Goal: Task Accomplishment & Management: Manage account settings

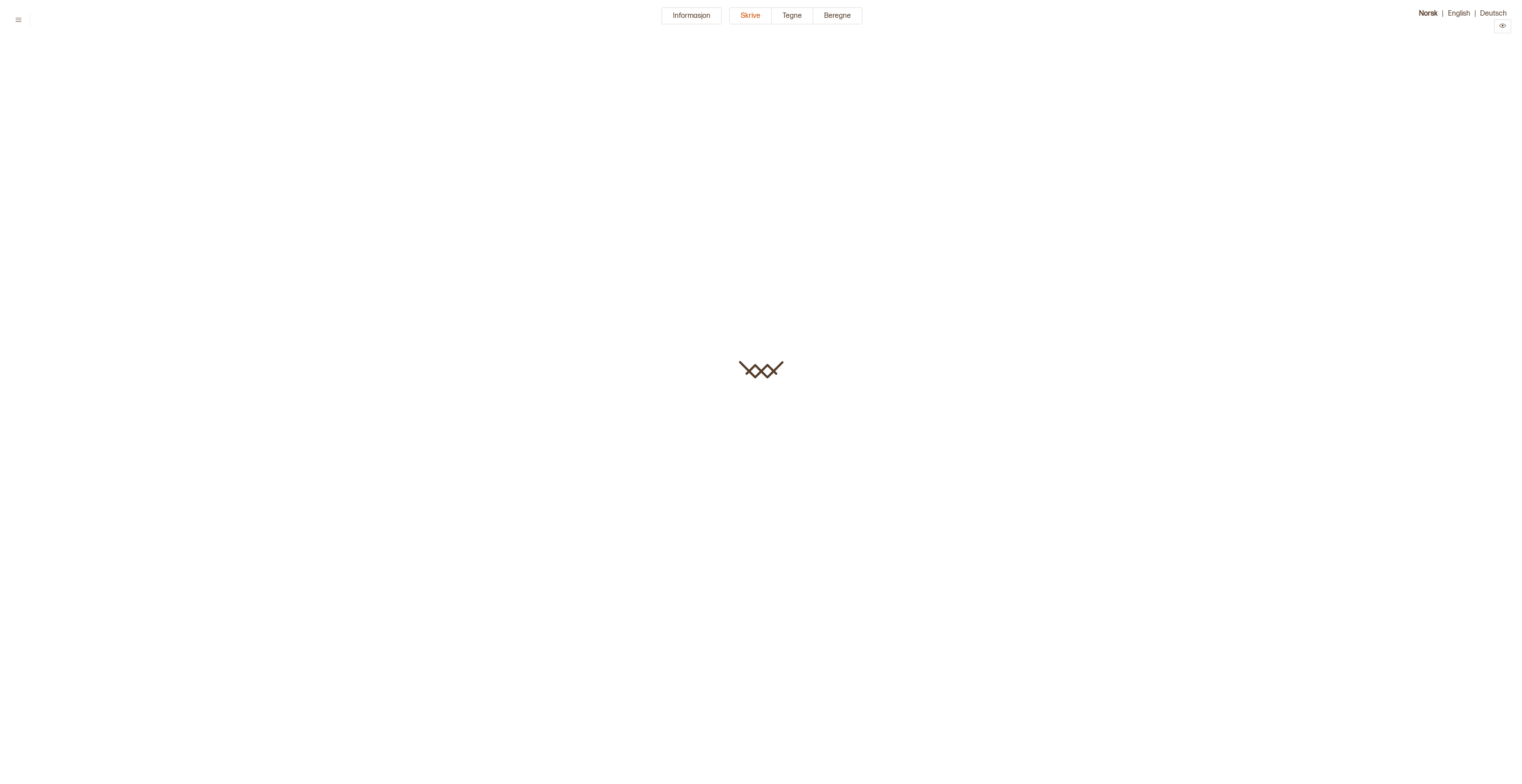
type input "**********"
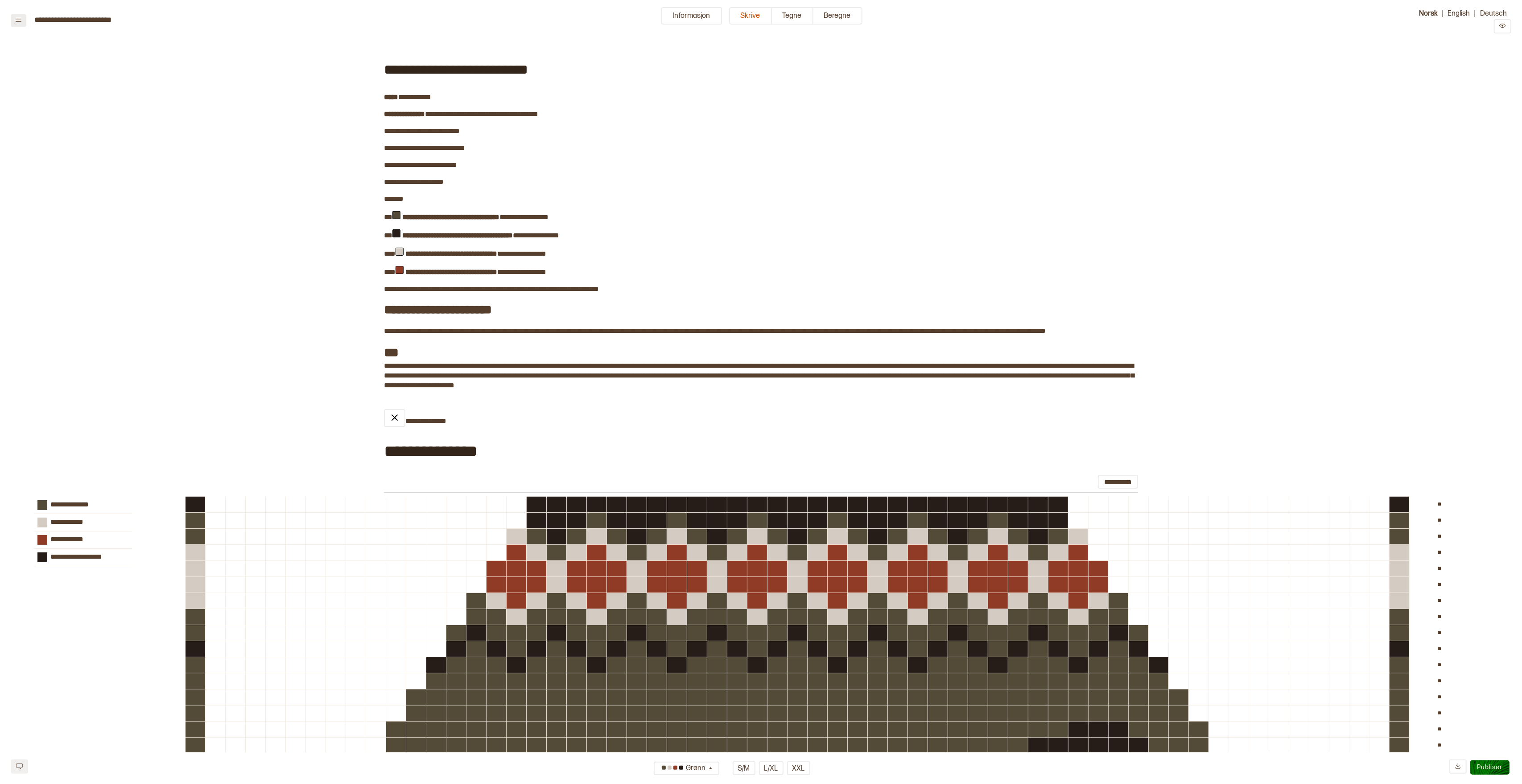
click at [14, 20] on button at bounding box center [18, 20] width 15 height 12
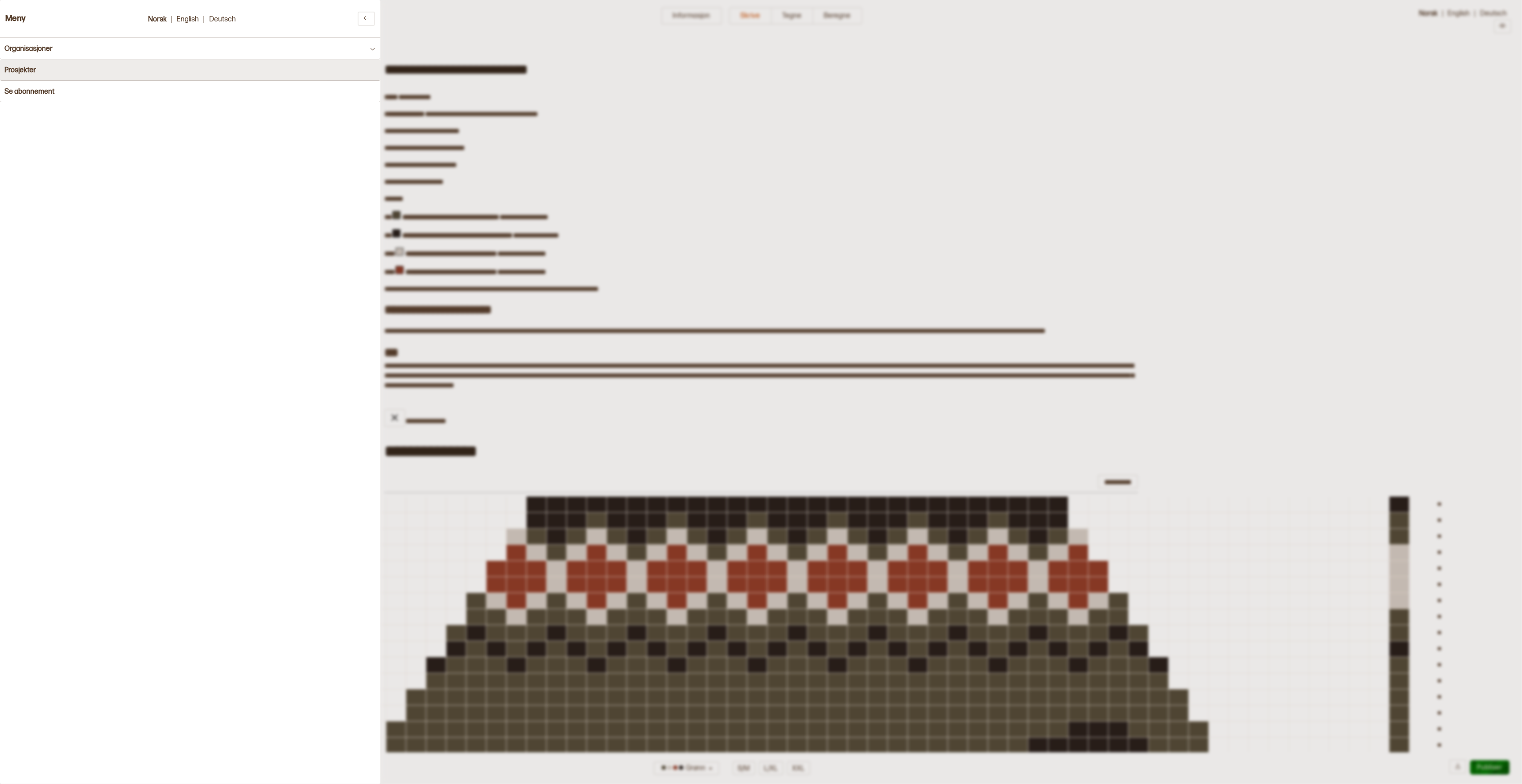
click at [35, 61] on button "Prosjekter" at bounding box center [190, 69] width 380 height 22
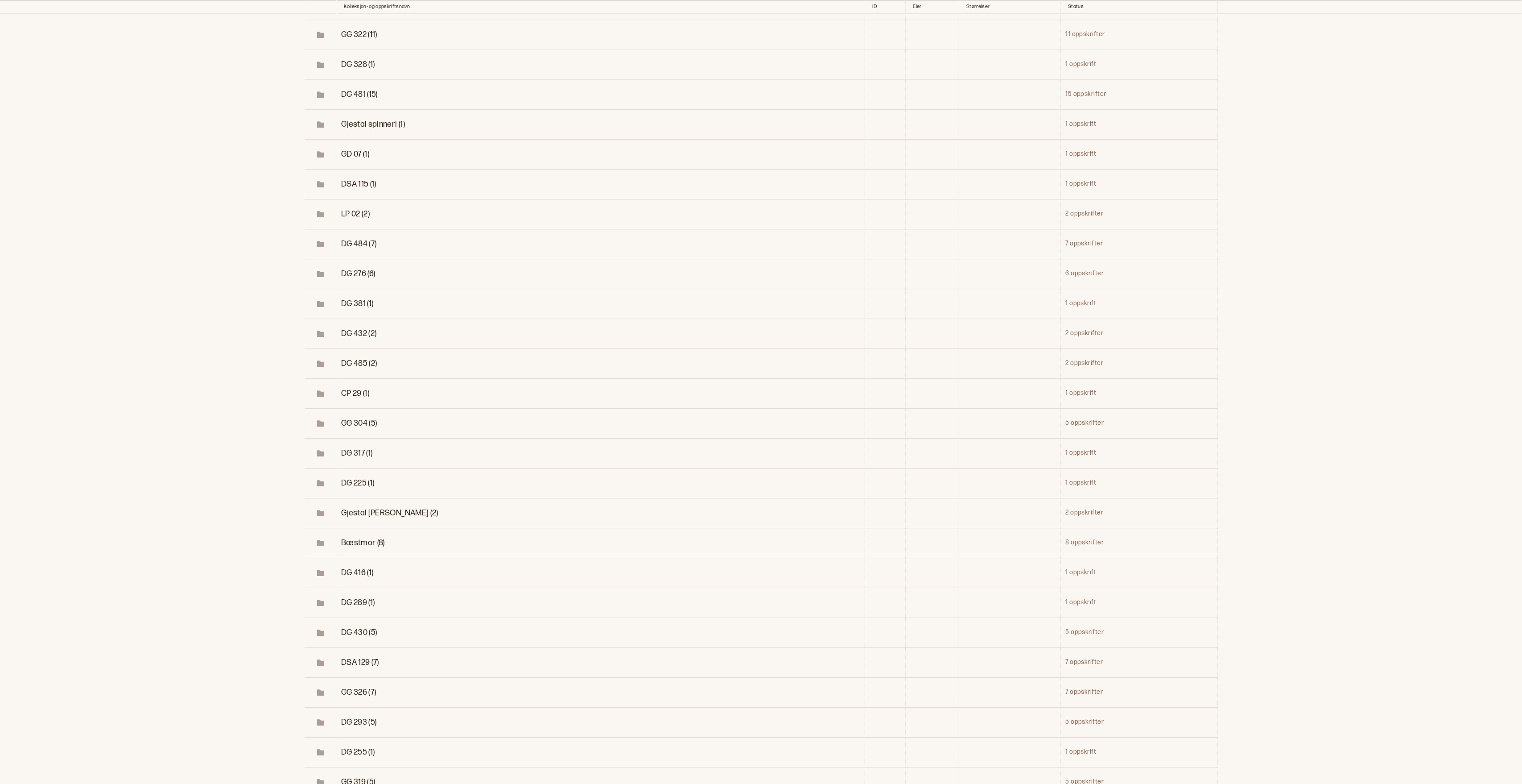
scroll to position [12622, 0]
click at [373, 497] on span "Bæstmor (8)" at bounding box center [363, 493] width 44 height 10
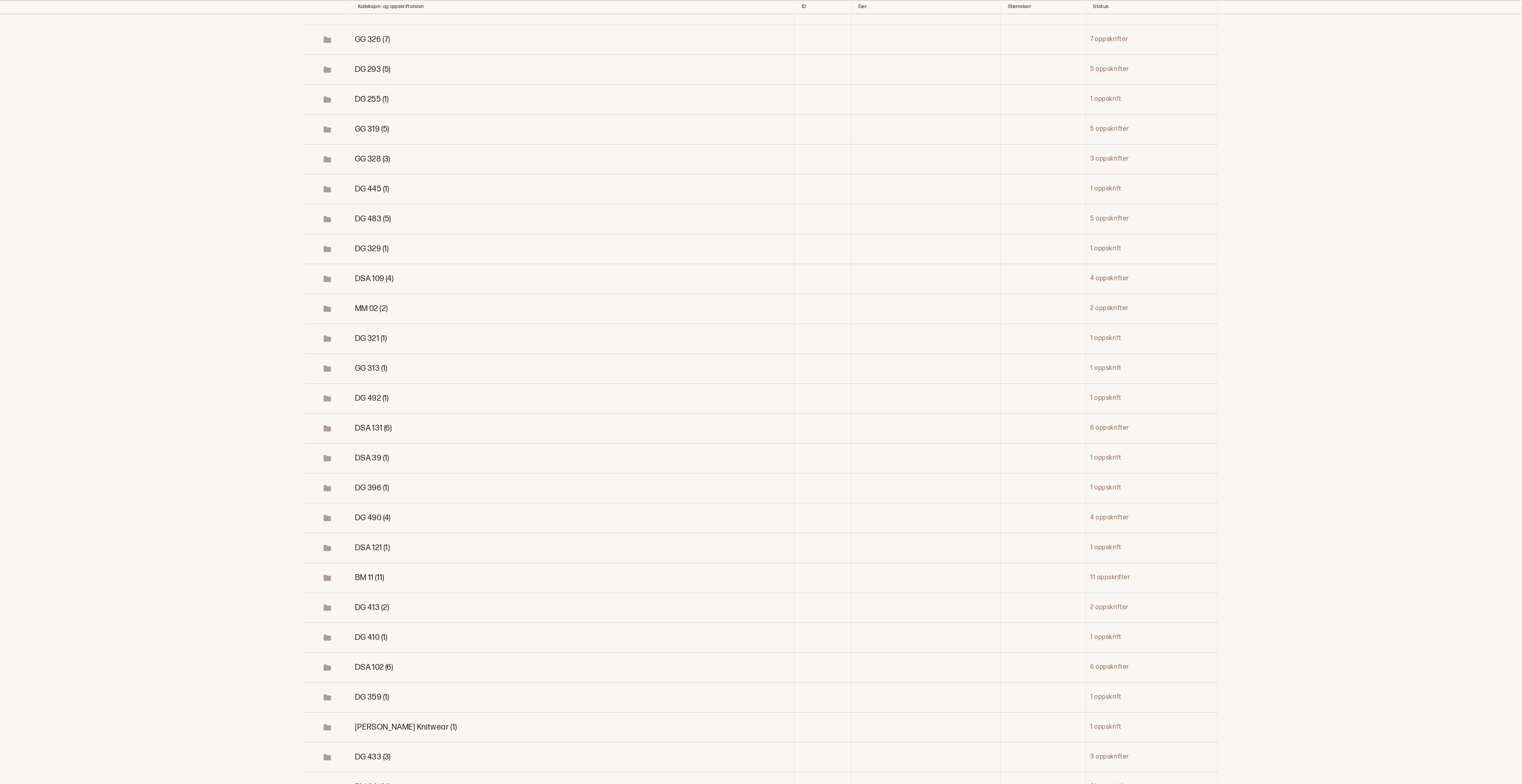
click at [384, 582] on span "BM 11 (11)" at bounding box center [370, 577] width 29 height 10
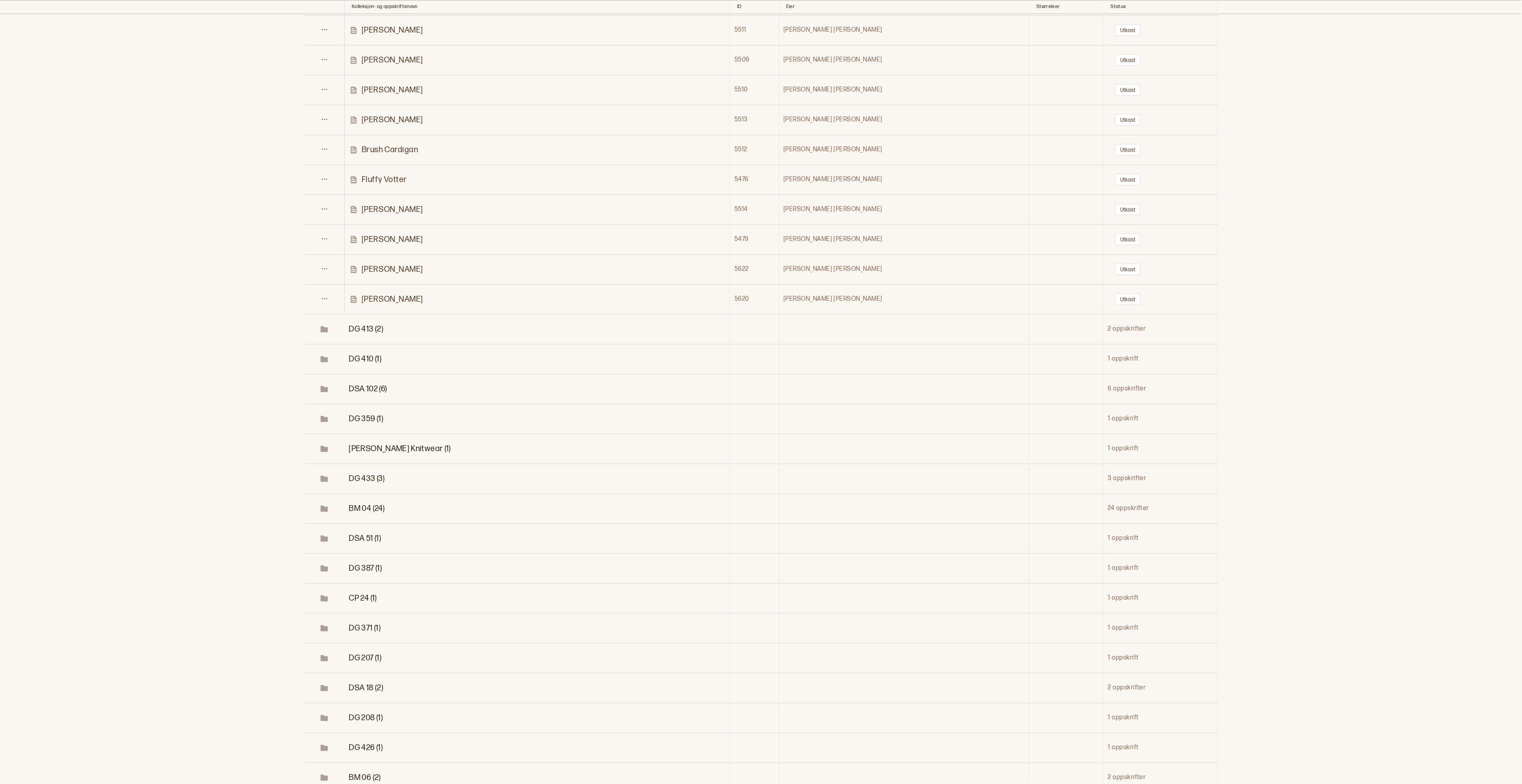
scroll to position [14085, 0]
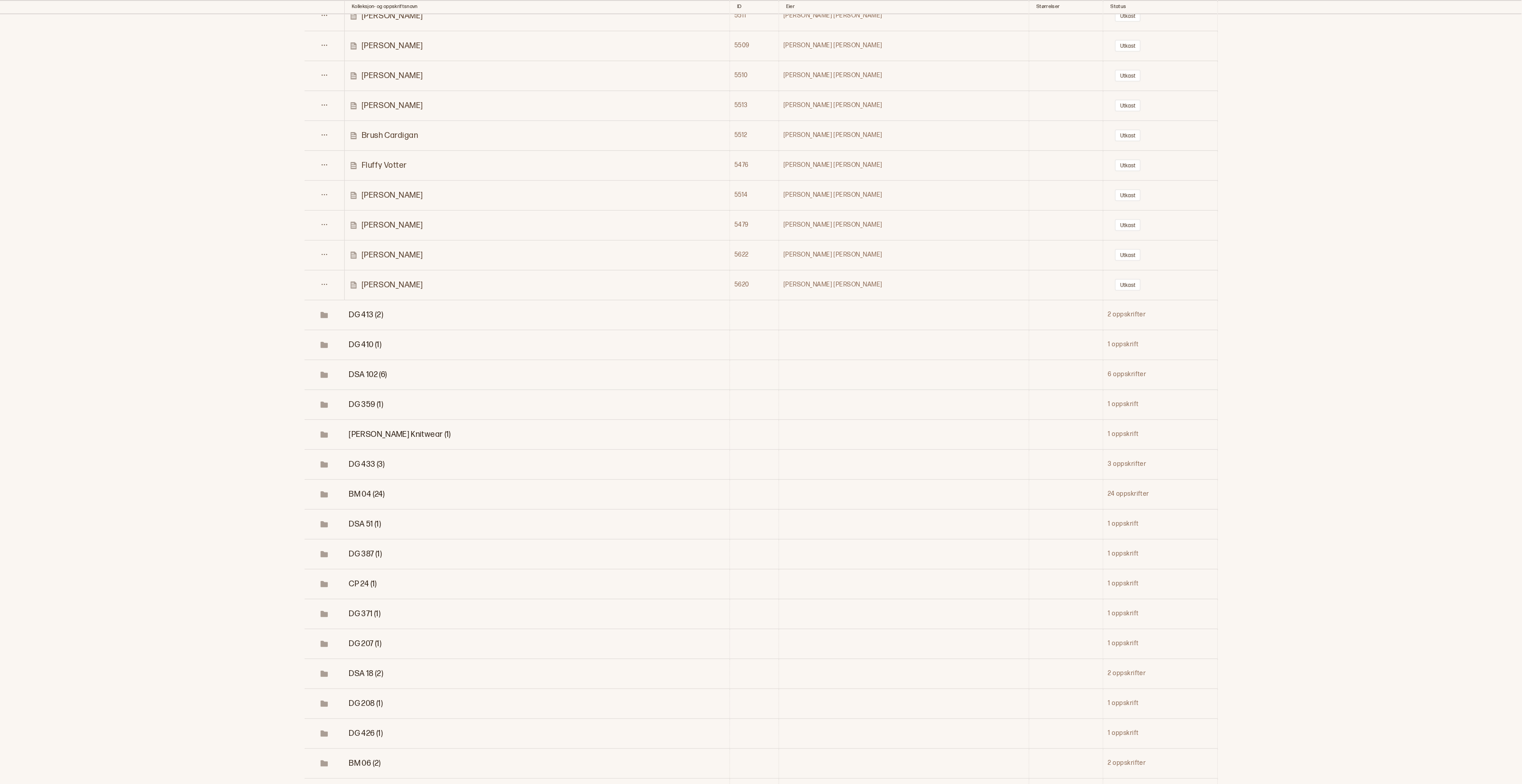
click at [384, 499] on span "BM 04 (24)" at bounding box center [367, 494] width 36 height 10
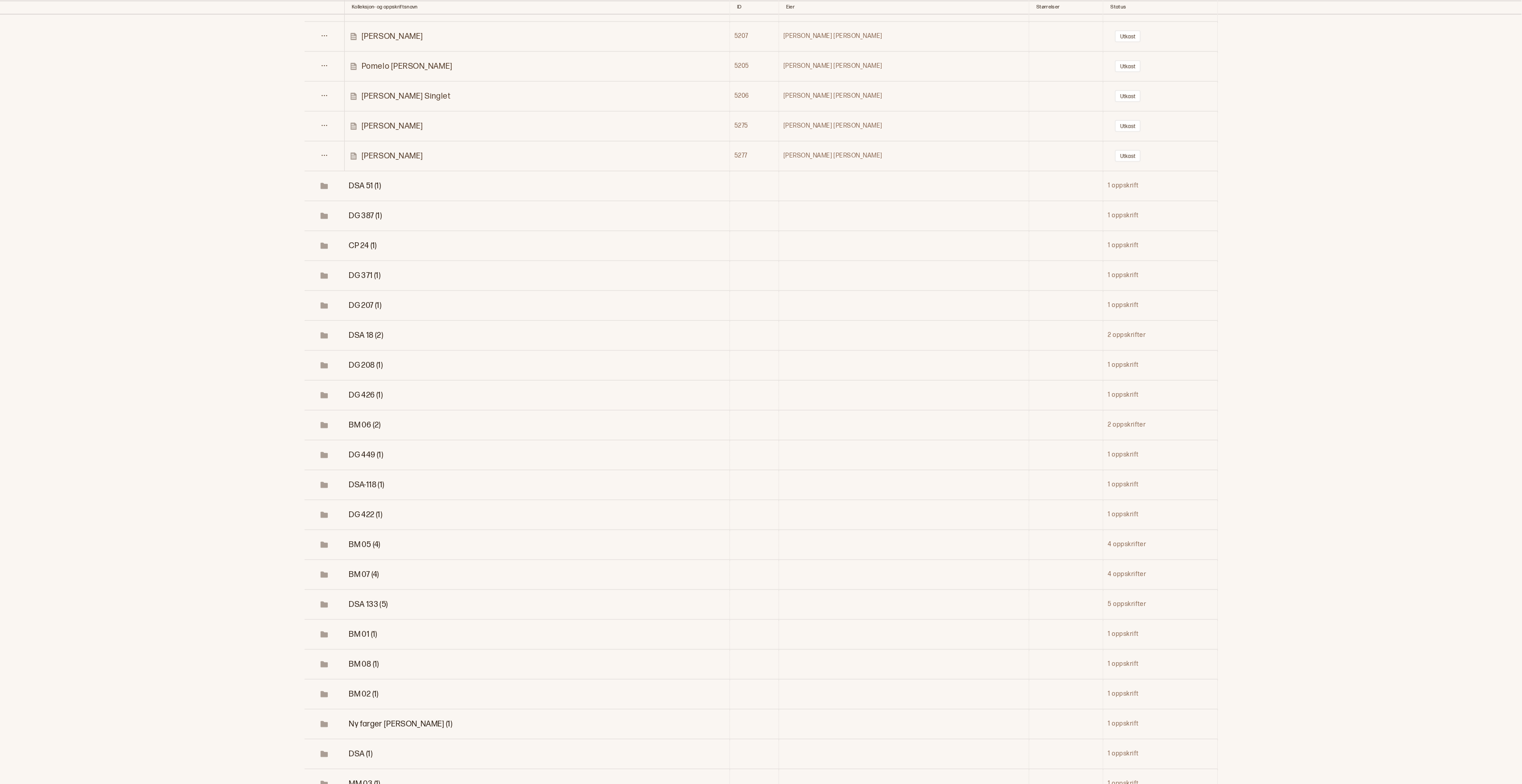
scroll to position [15146, 0]
click at [375, 543] on span "BM 05 (4)" at bounding box center [364, 539] width 31 height 10
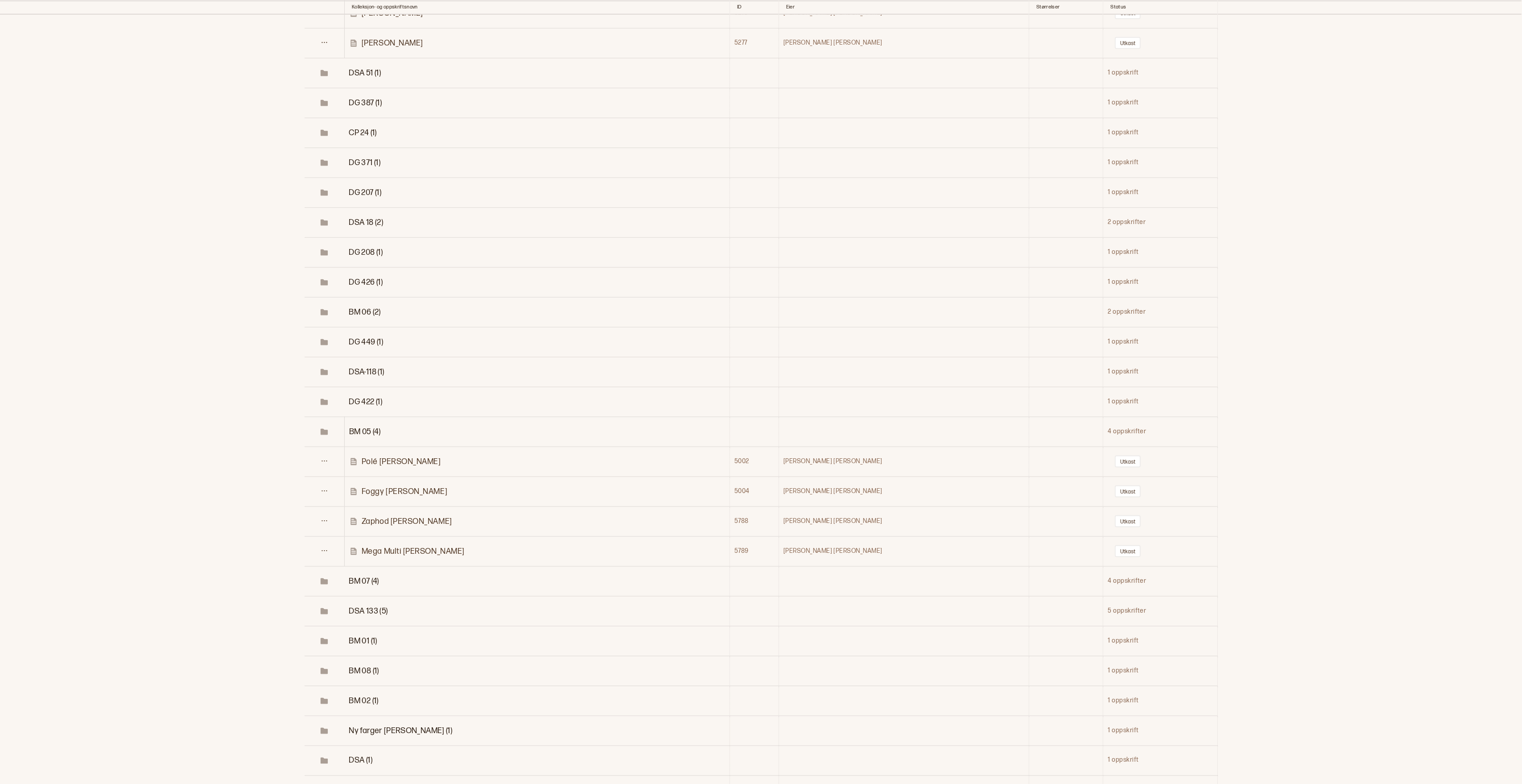
scroll to position [15258, 0]
click at [379, 581] on span "BM 07 (4)" at bounding box center [363, 576] width 30 height 10
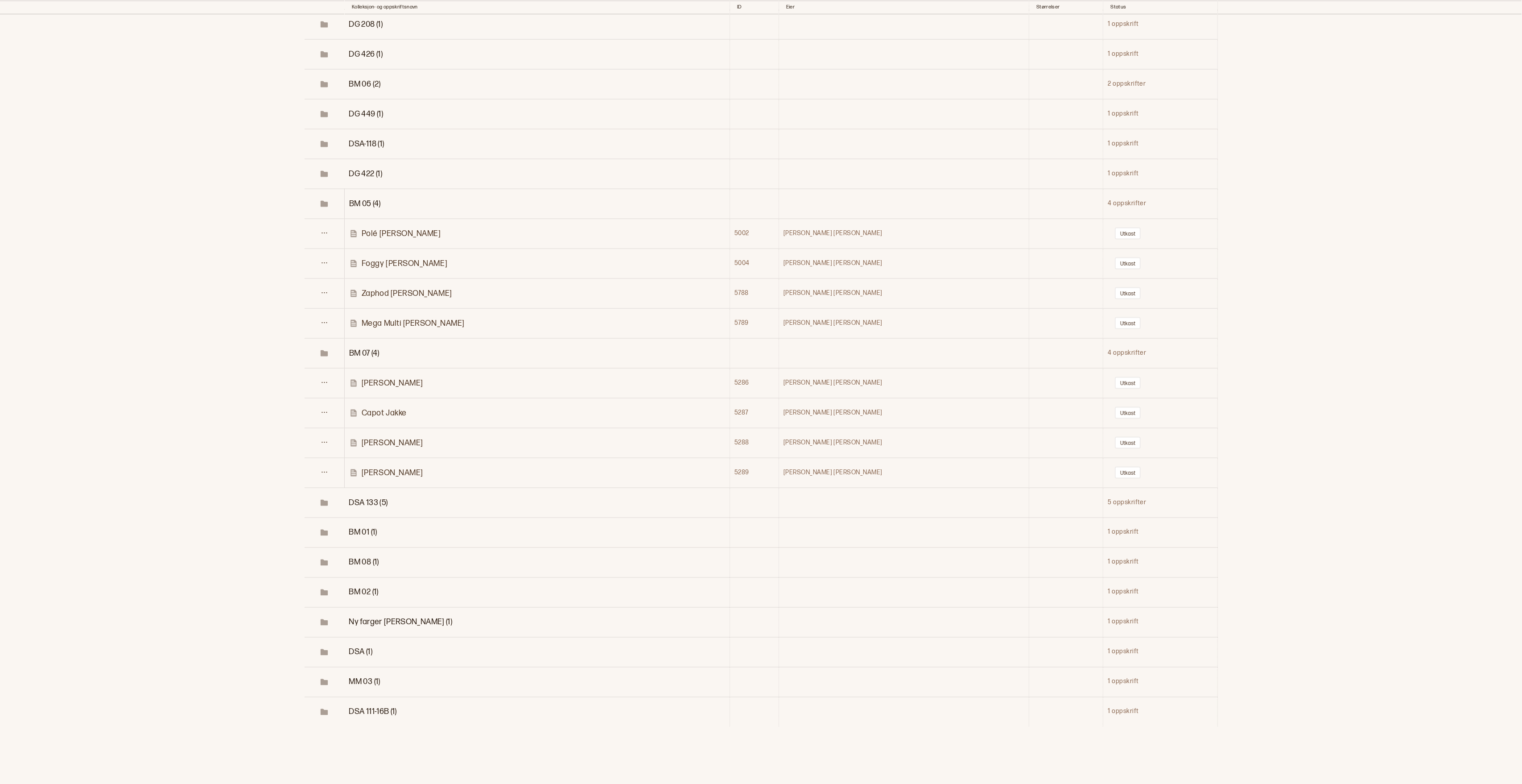
scroll to position [15504, 0]
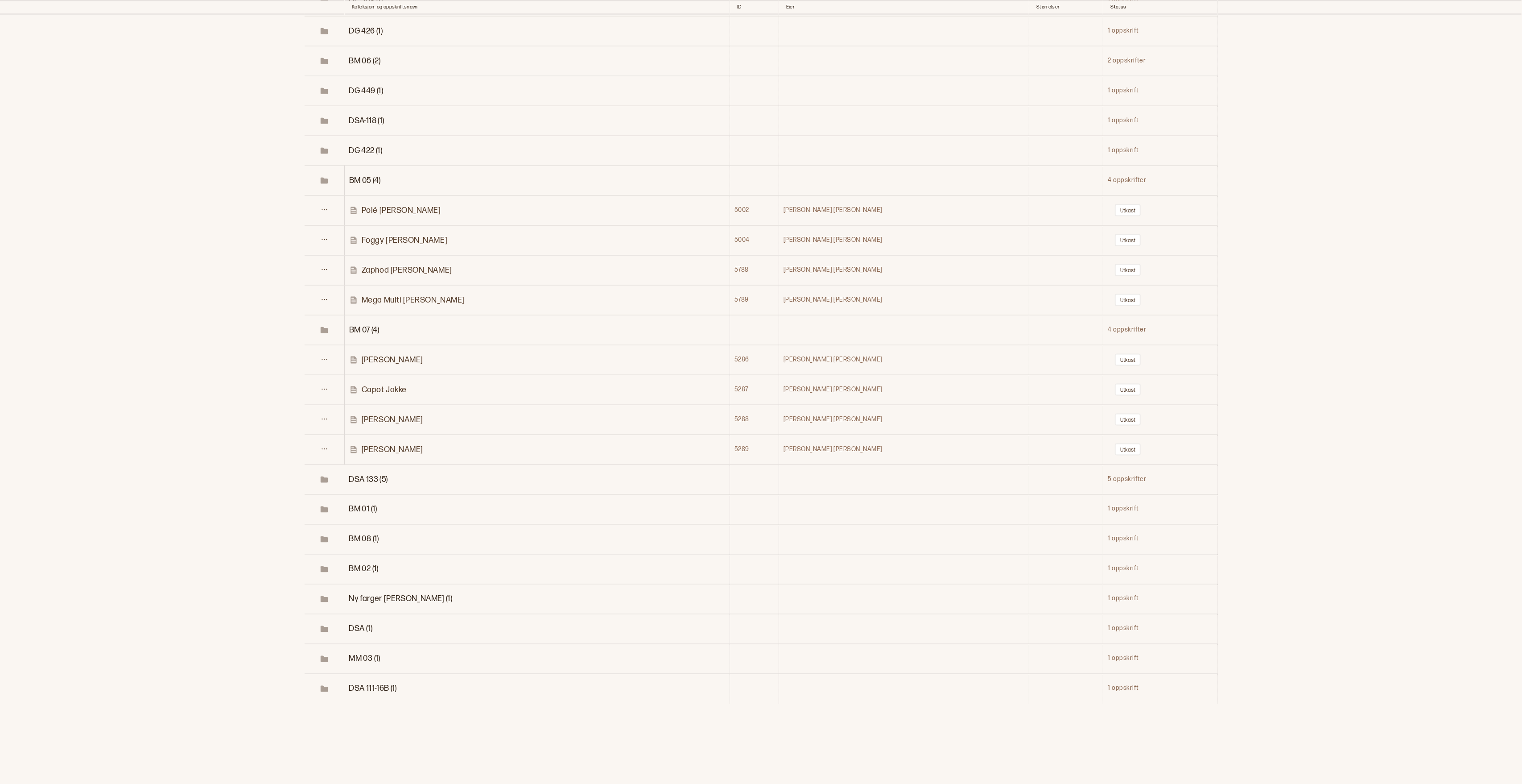
click at [377, 514] on span "BM 01 (1)" at bounding box center [363, 509] width 28 height 10
click at [379, 573] on span "BM 08 (1)" at bounding box center [363, 569] width 30 height 10
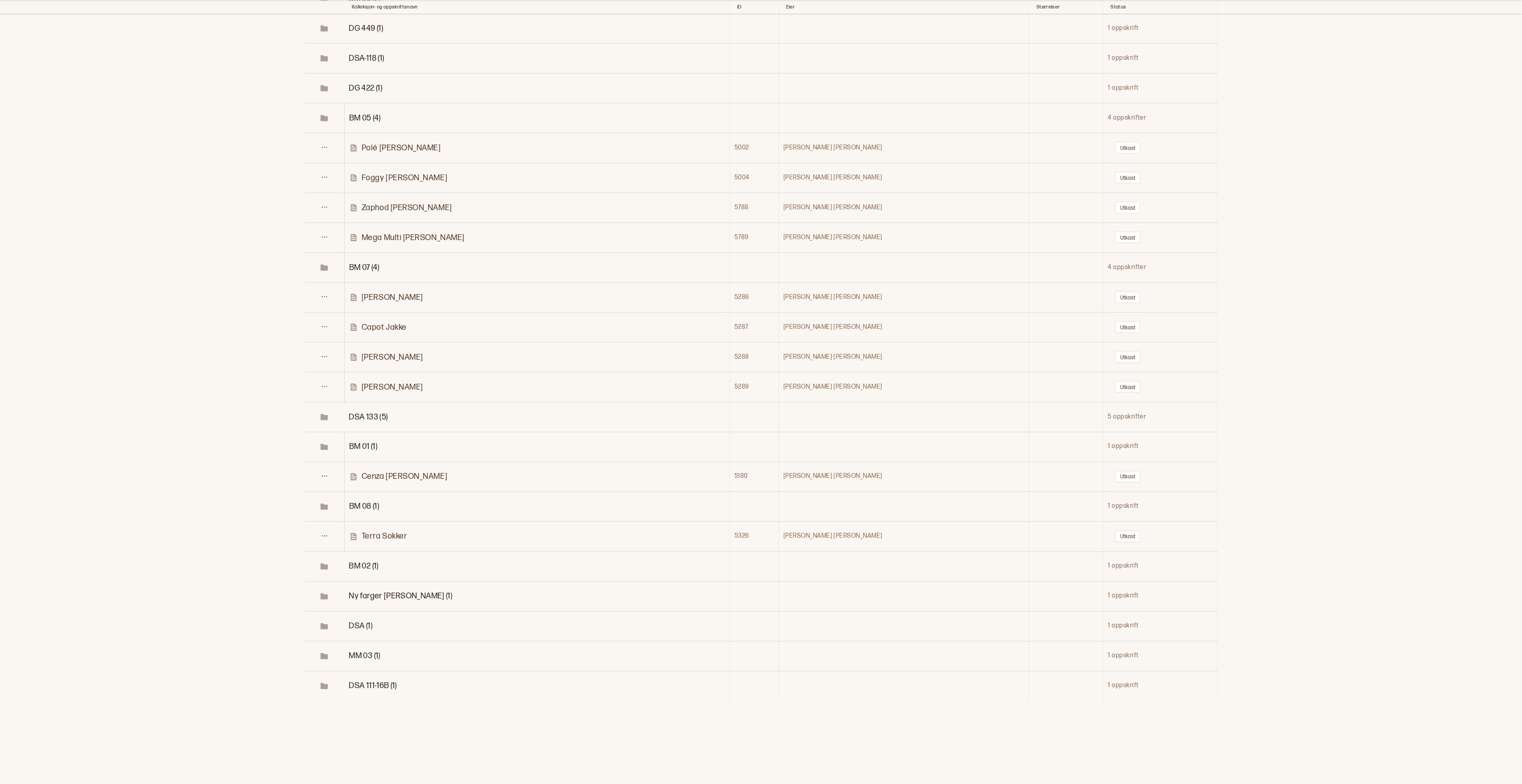
scroll to position [15592, 0]
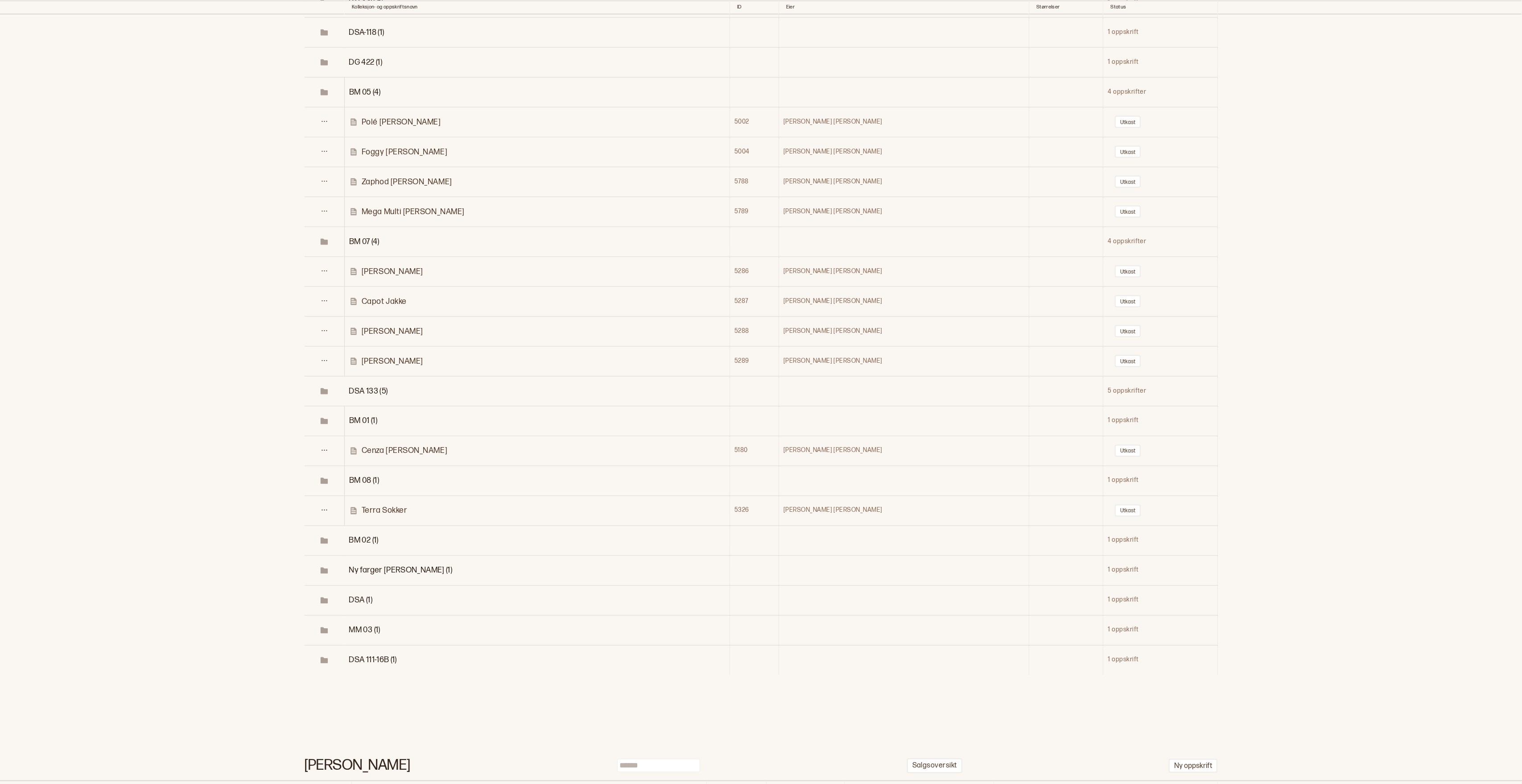
click at [378, 545] on span "BM 02 (1)" at bounding box center [363, 540] width 29 height 10
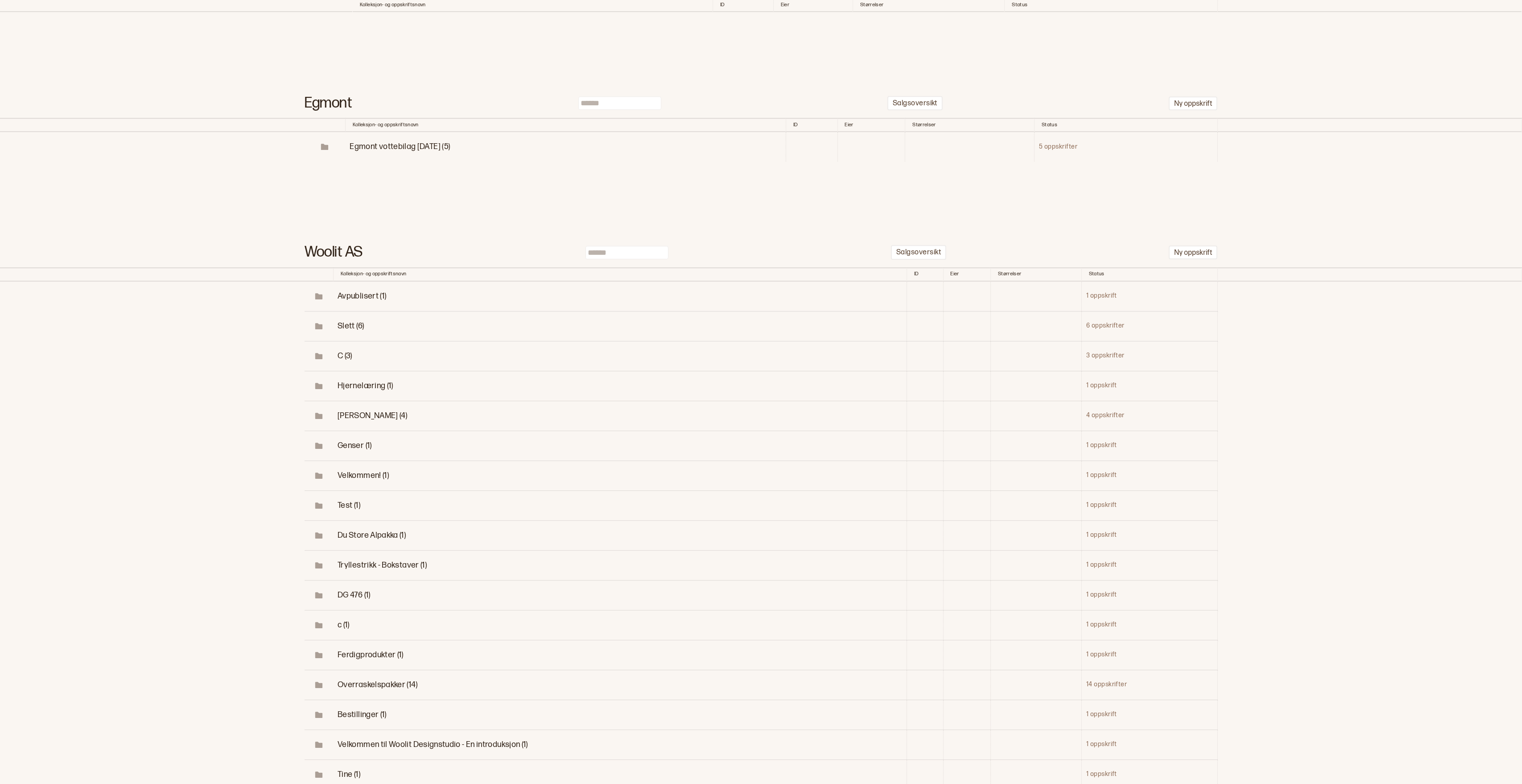
scroll to position [17032, 0]
click at [610, 258] on input at bounding box center [627, 250] width 83 height 14
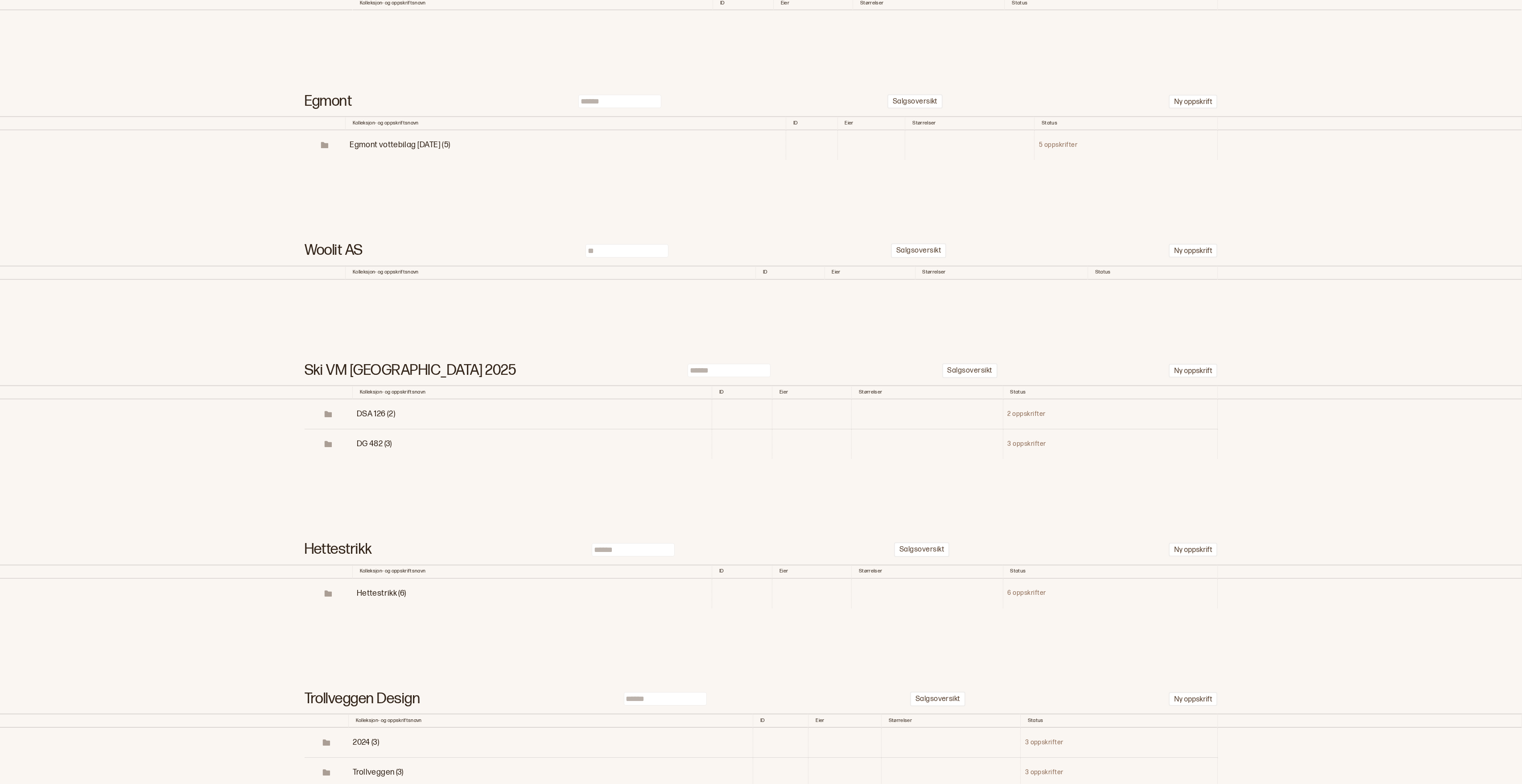
type input "*"
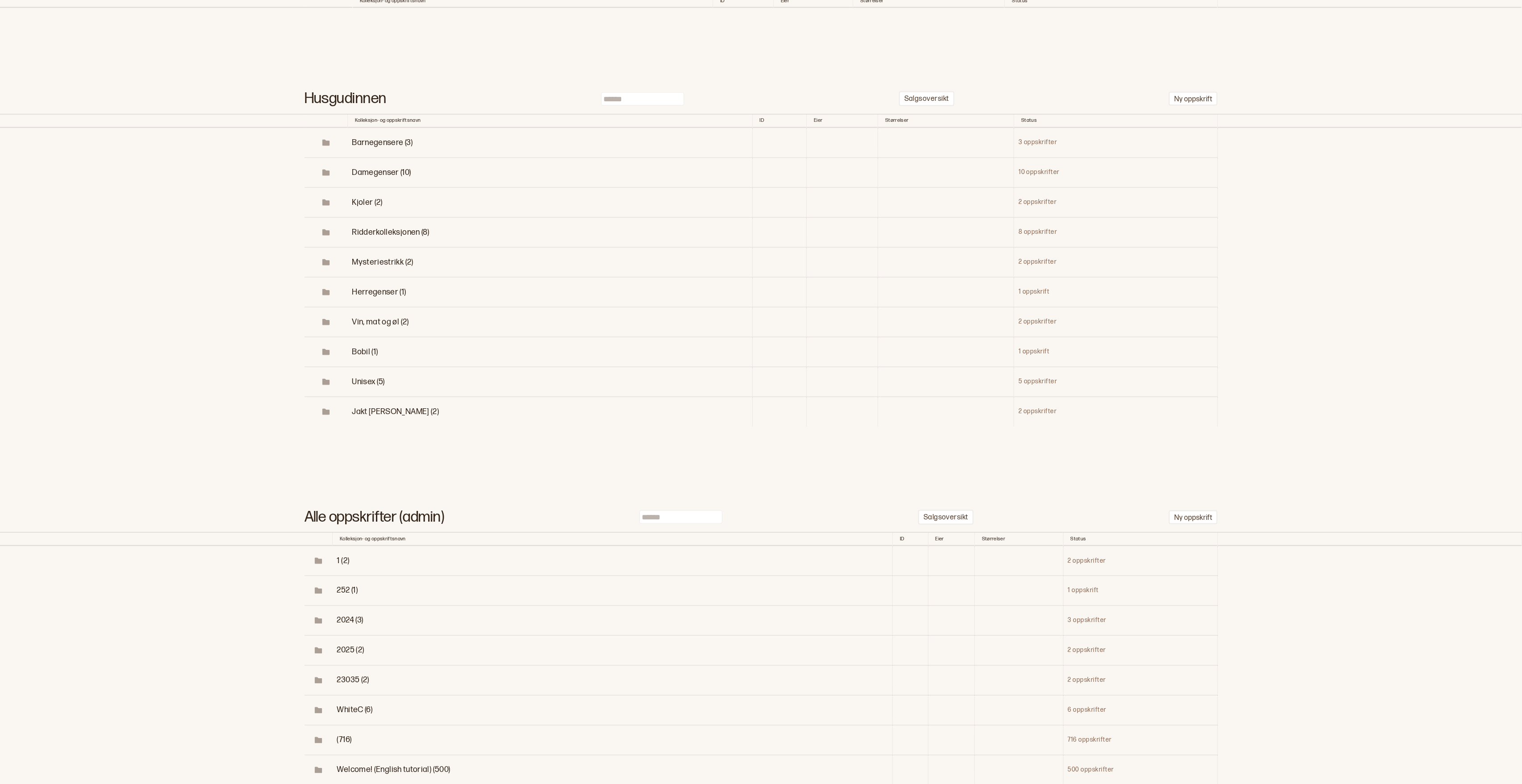
scroll to position [19995, 0]
click at [679, 521] on input at bounding box center [681, 514] width 83 height 14
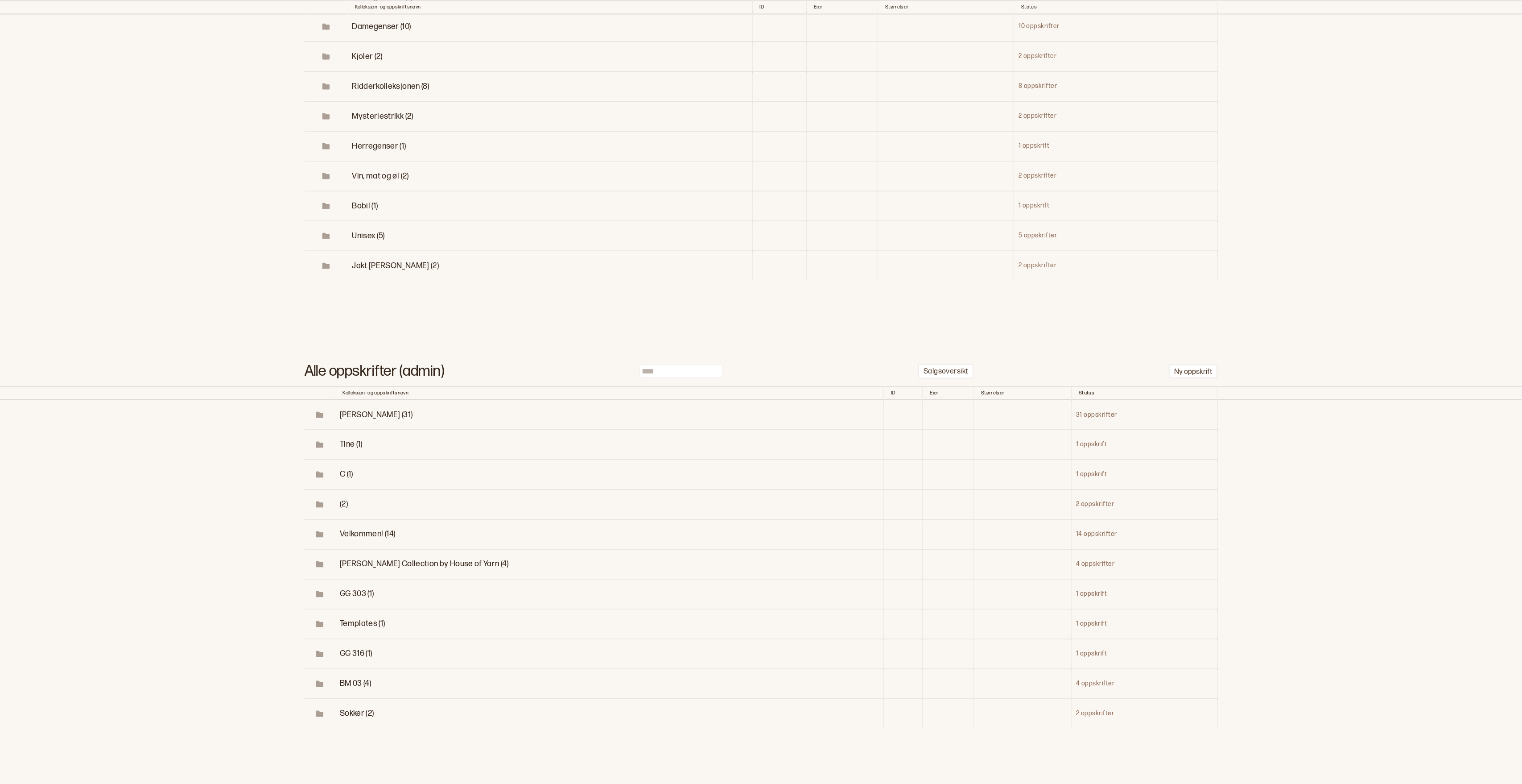
scroll to position [20227, 0]
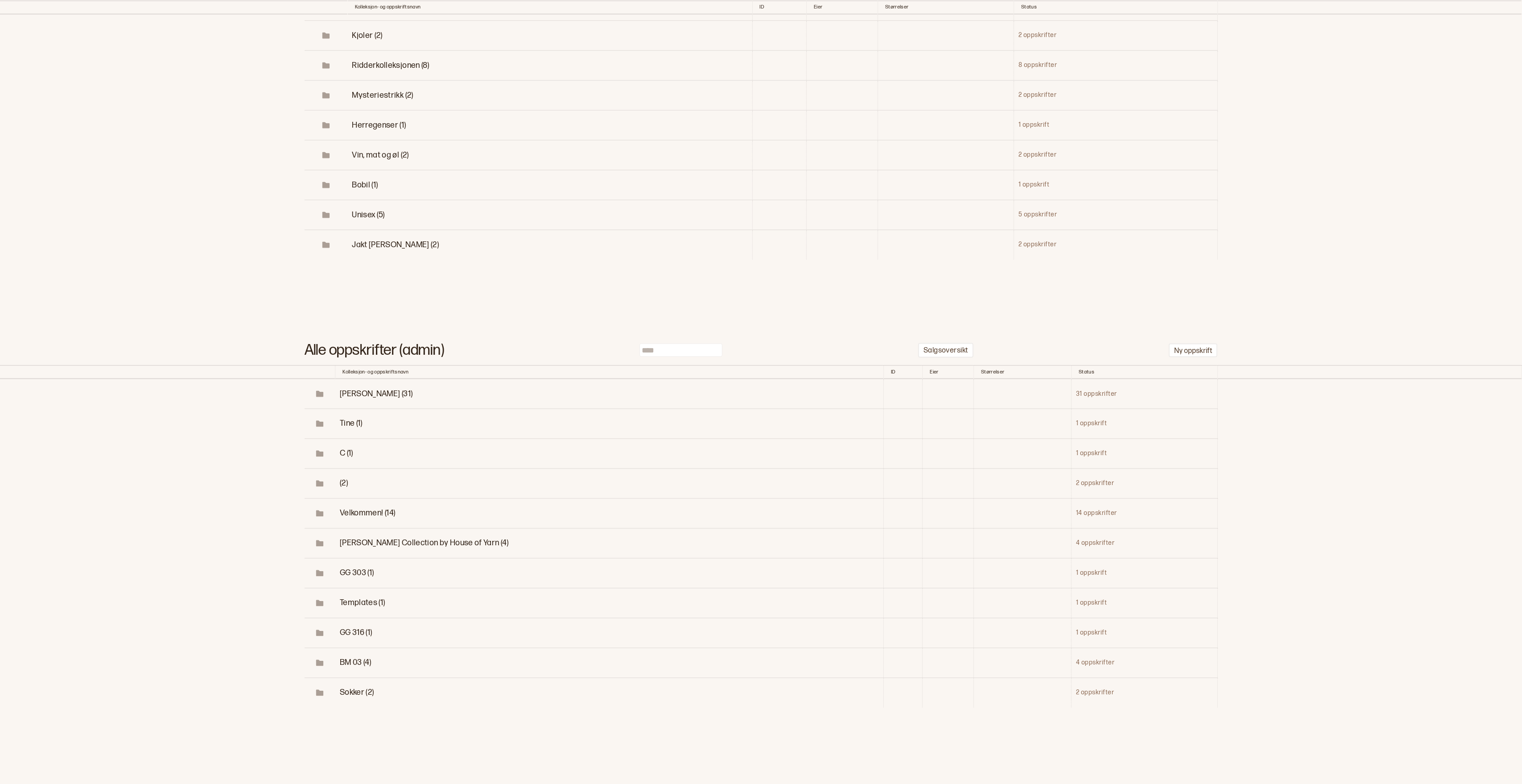
type input "****"
click at [359, 662] on span "BM 03 (4)" at bounding box center [355, 663] width 31 height 10
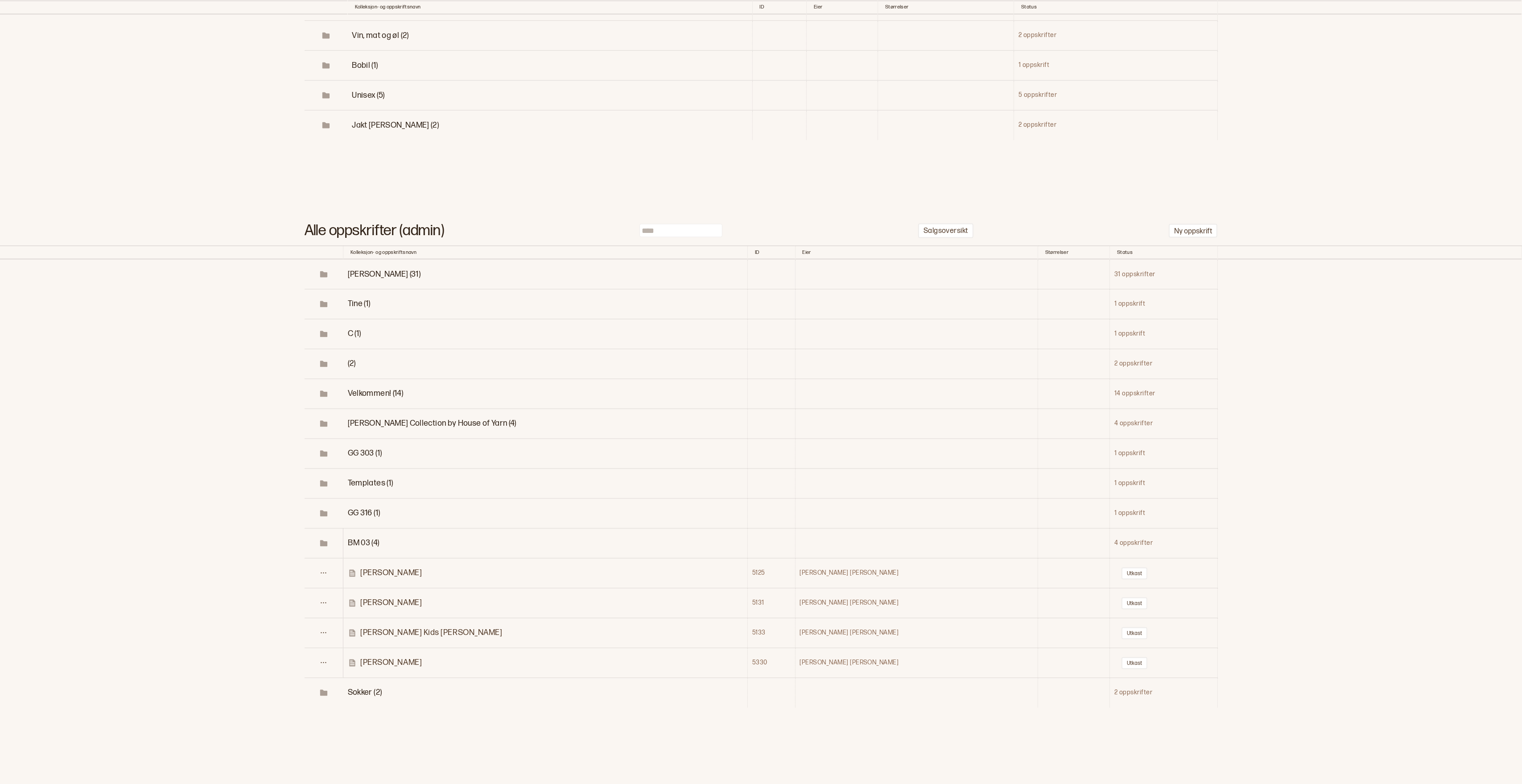
scroll to position [20347, 0]
click at [389, 573] on p "Kari Genser" at bounding box center [391, 572] width 61 height 10
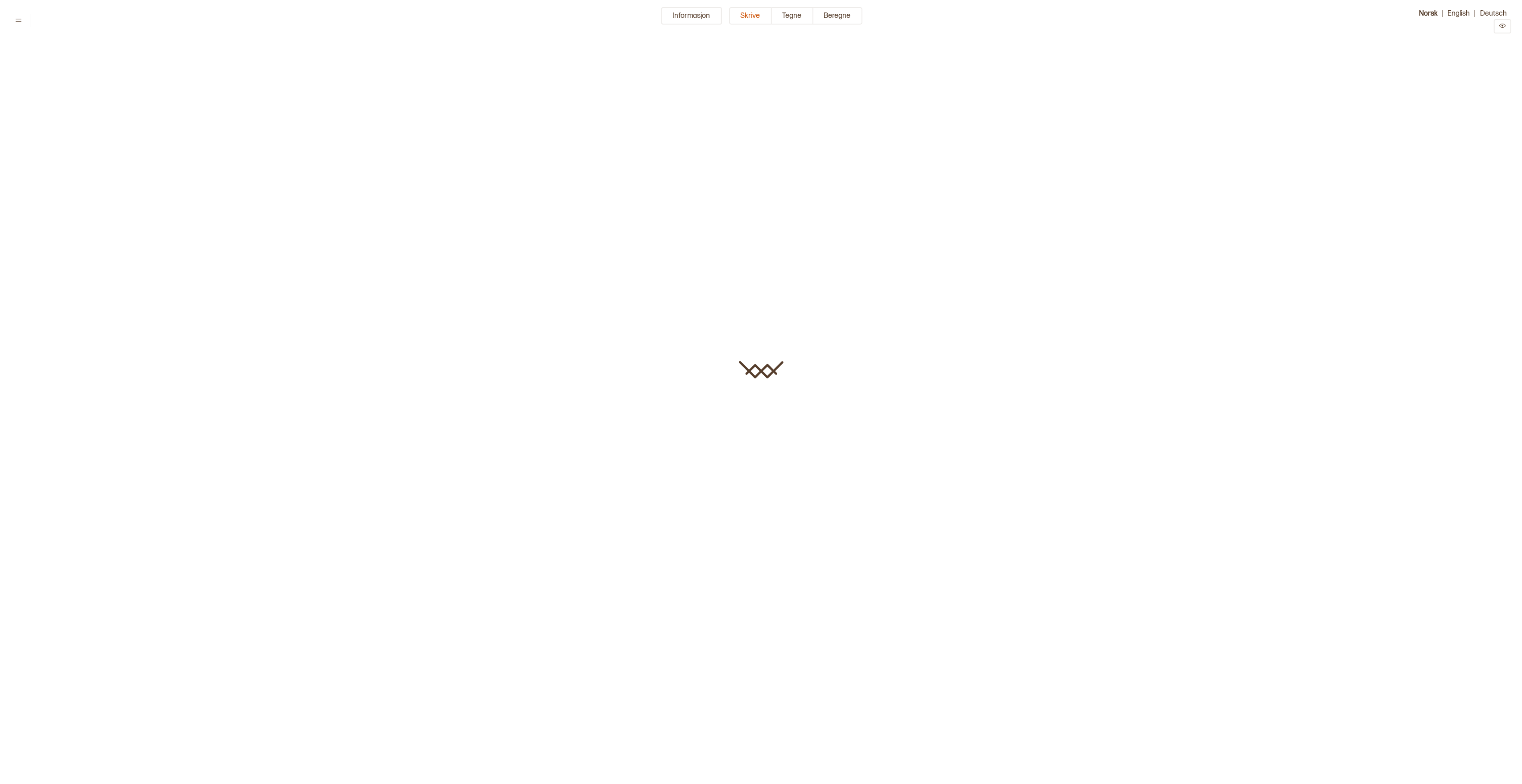
type input "**********"
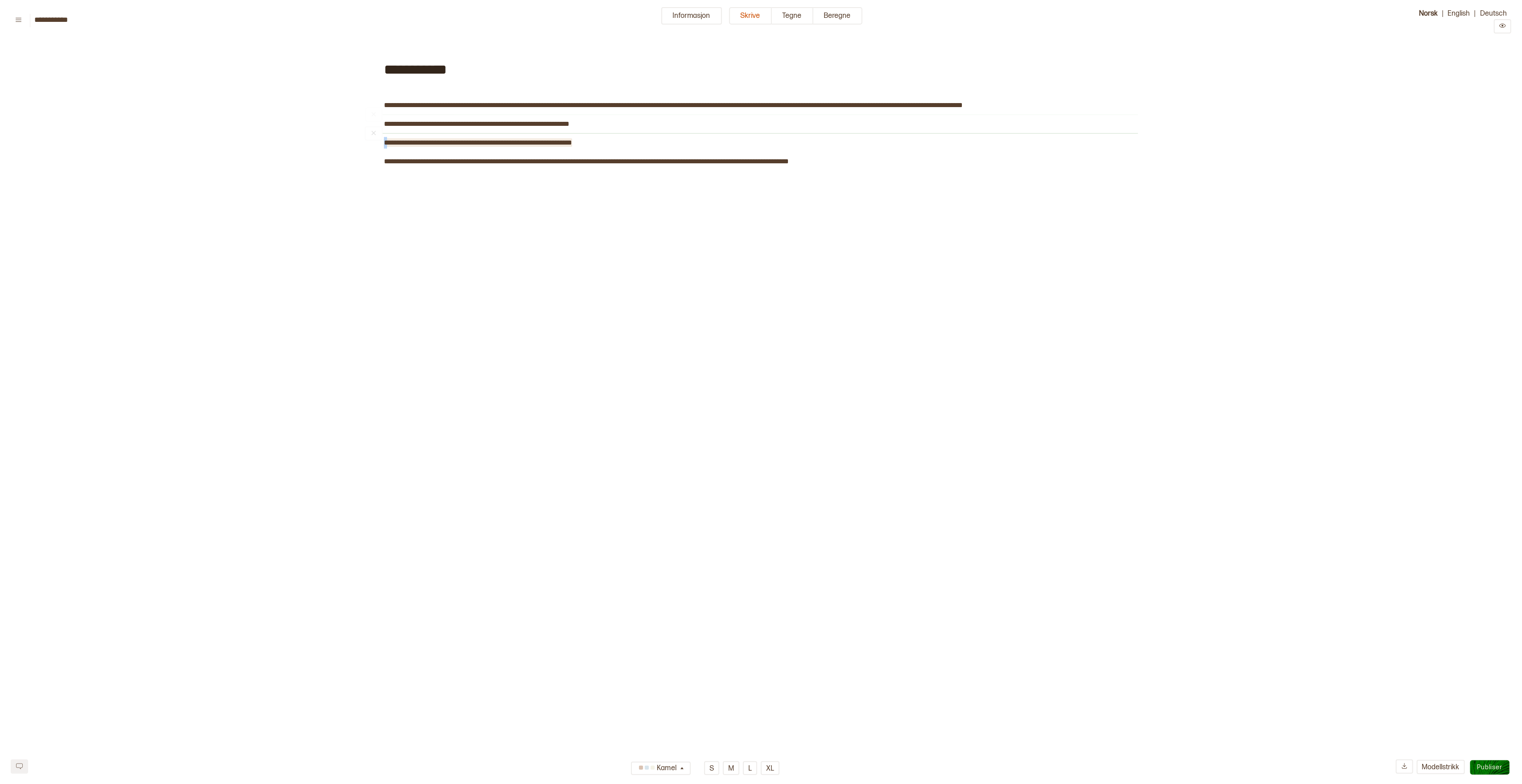
click at [384, 140] on span "**********" at bounding box center [478, 142] width 188 height 6
drag, startPoint x: 644, startPoint y: 145, endPoint x: 291, endPoint y: 157, distance: 353.2
click at [379, 142] on div "**********" at bounding box center [761, 301] width 1522 height 514
copy span "**********"
click at [20, 25] on button at bounding box center [18, 20] width 15 height 12
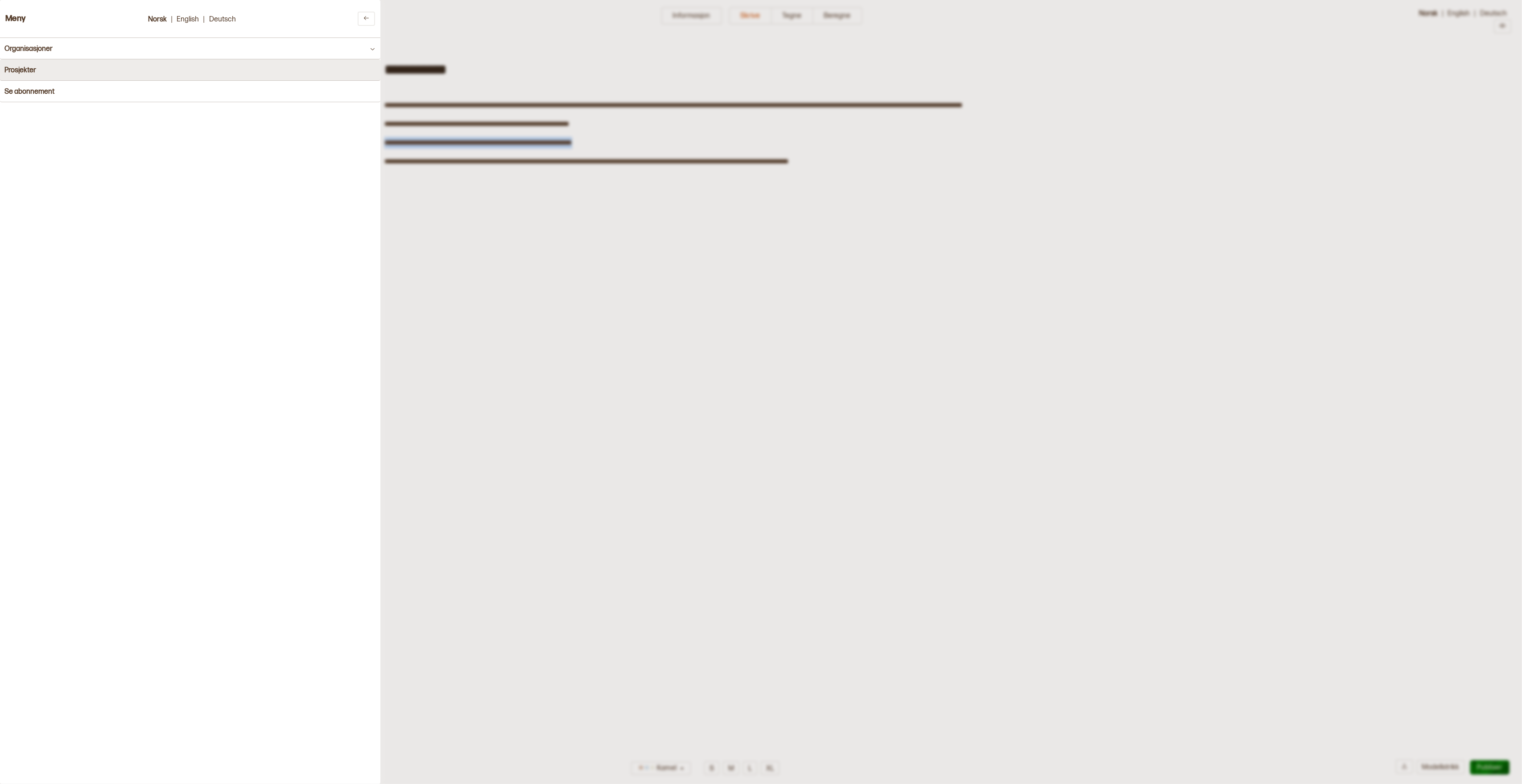
click at [25, 69] on h4 "Prosjekter" at bounding box center [20, 70] width 31 height 8
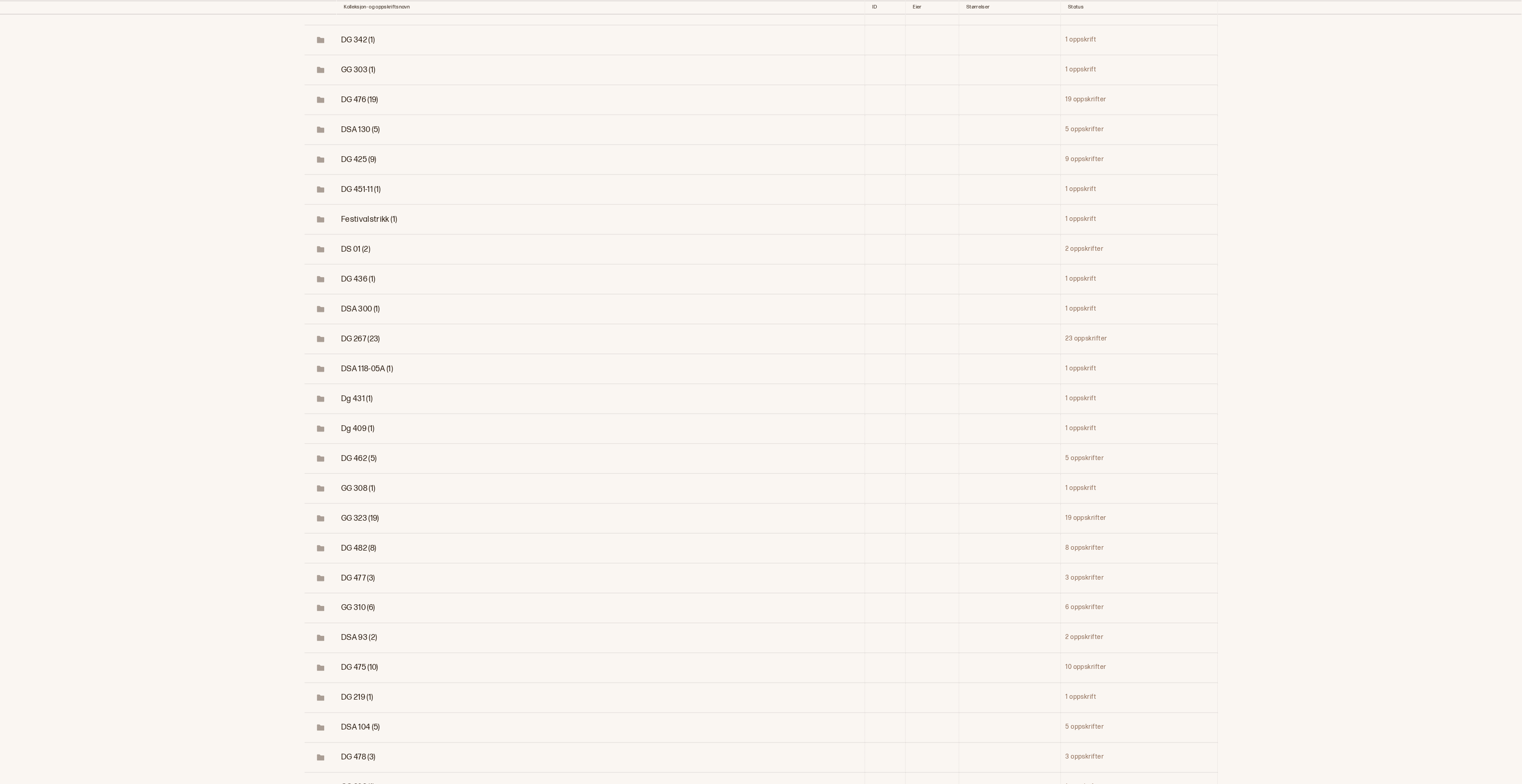
scroll to position [119, 0]
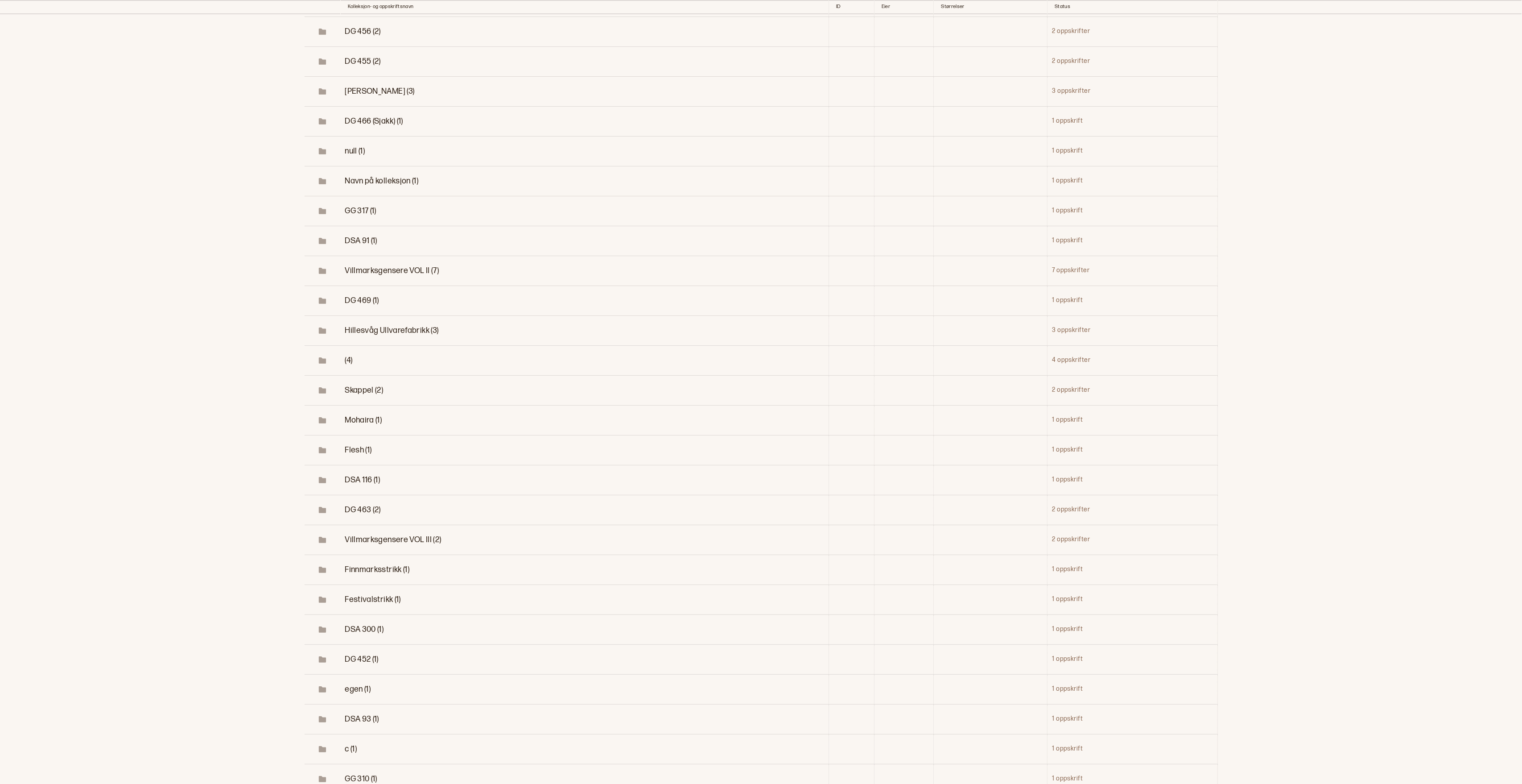
click at [354, 391] on span "Skappel (2)" at bounding box center [364, 390] width 39 height 10
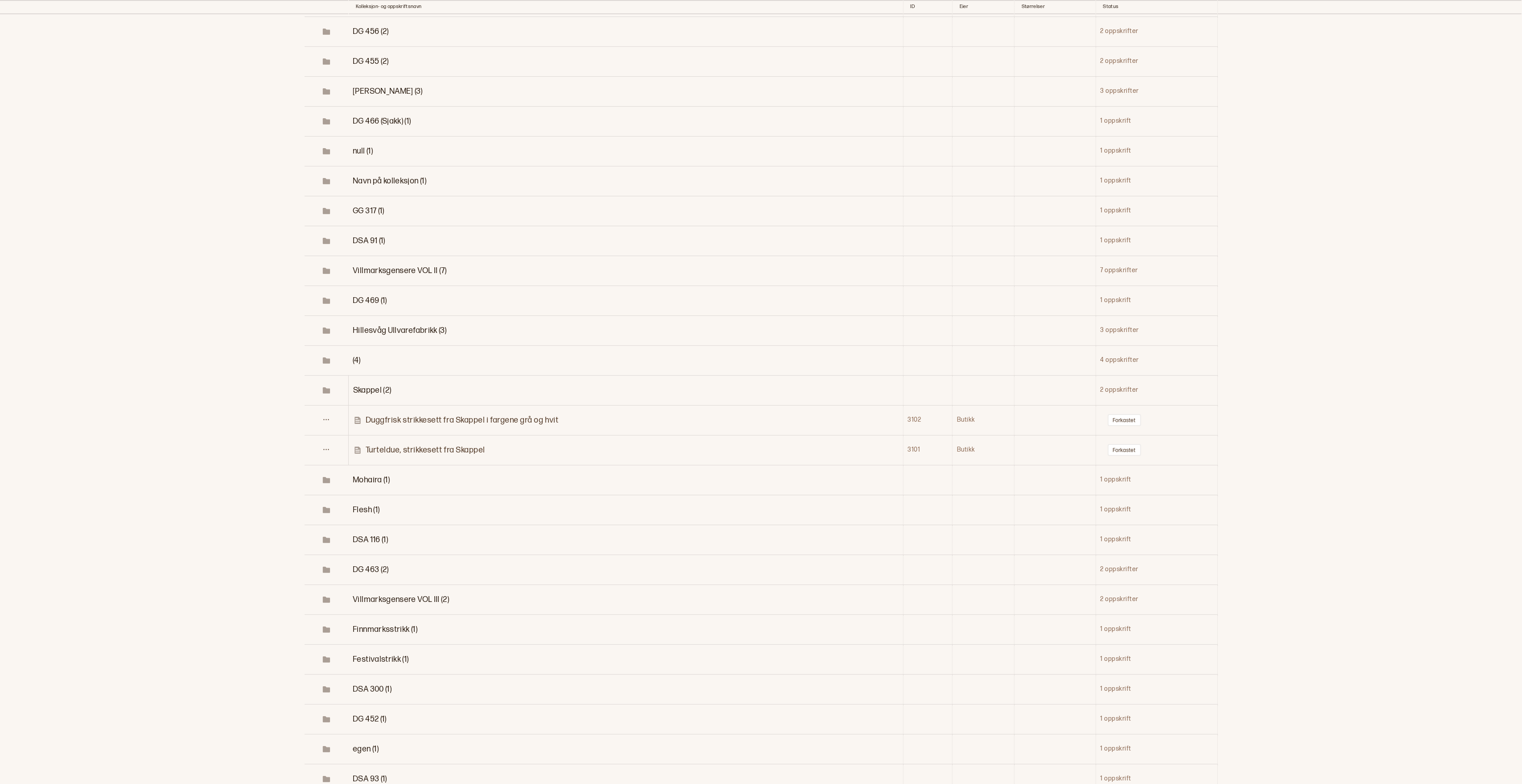
scroll to position [3759, 0]
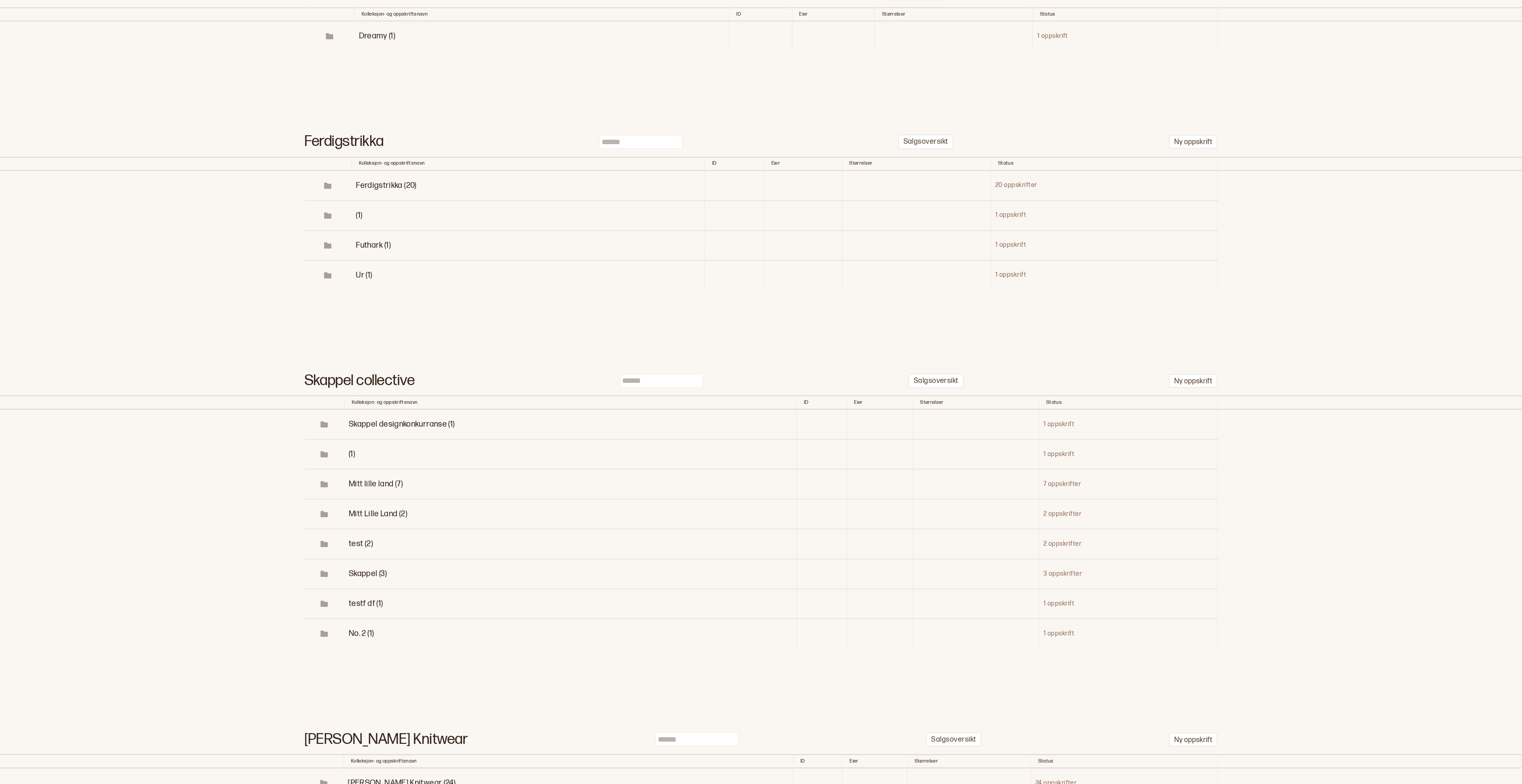
click at [652, 387] on input at bounding box center [661, 380] width 83 height 14
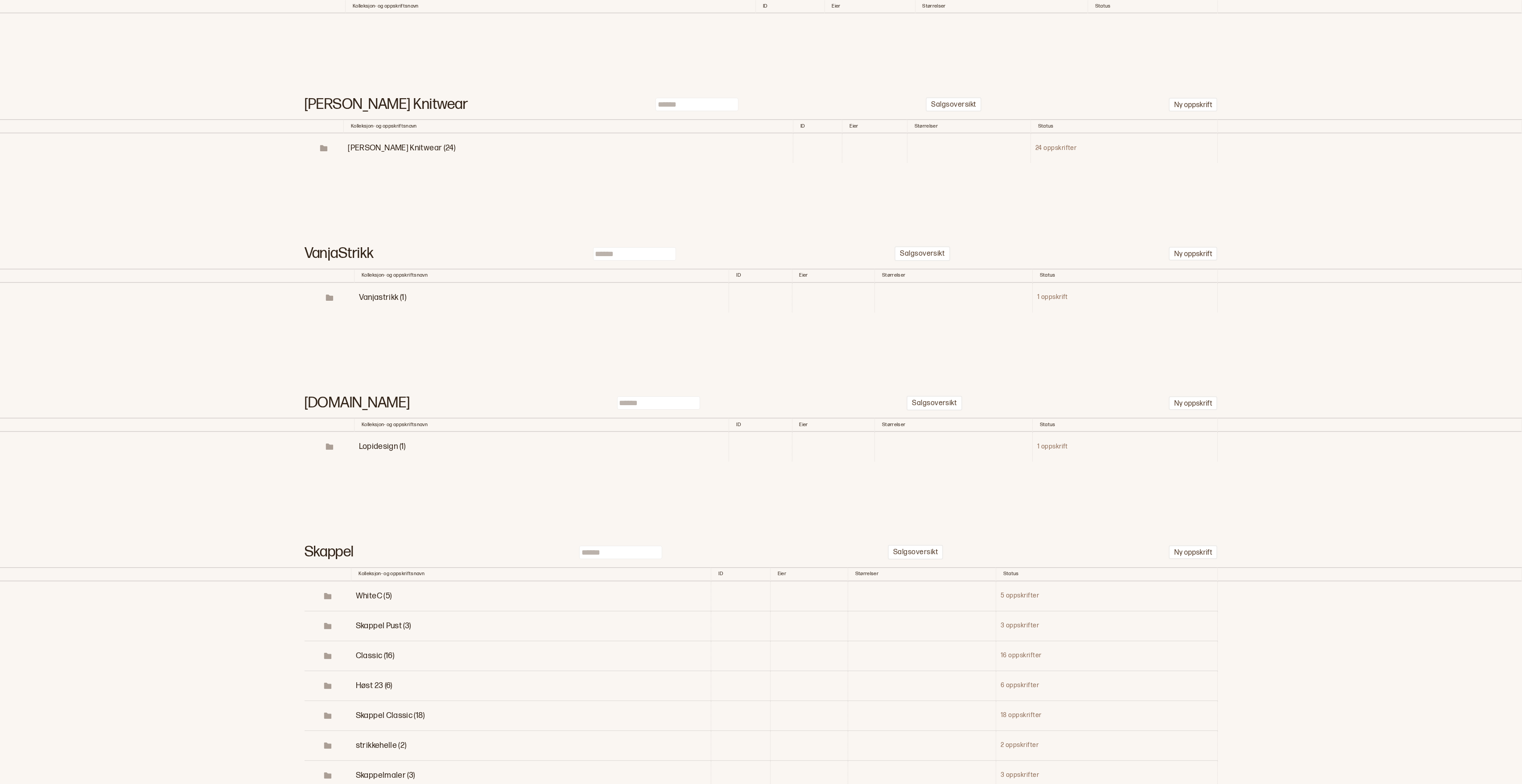
scroll to position [4190, 0]
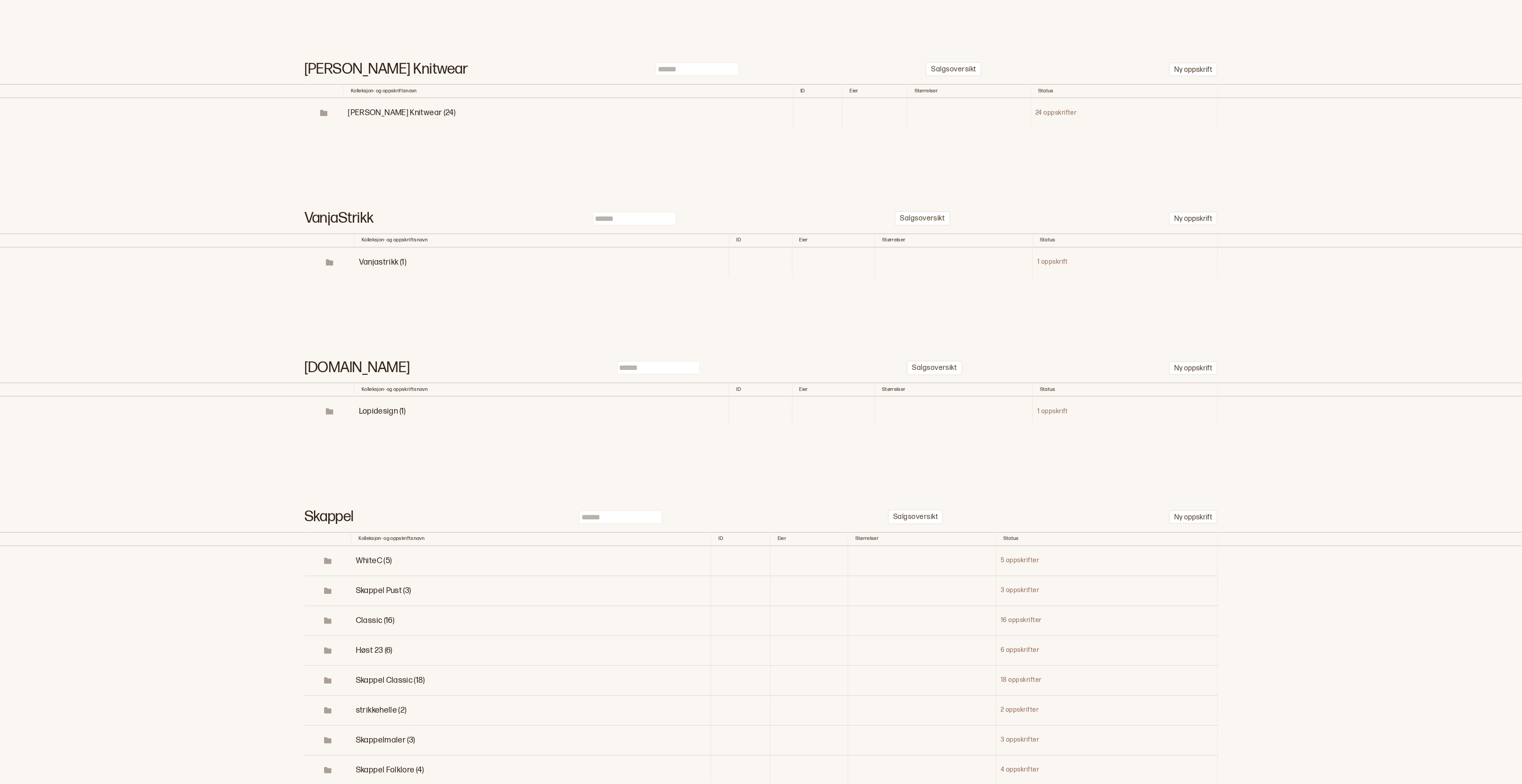
type input "***"
click at [397, 595] on span "Skappel Pust (3)" at bounding box center [384, 590] width 55 height 10
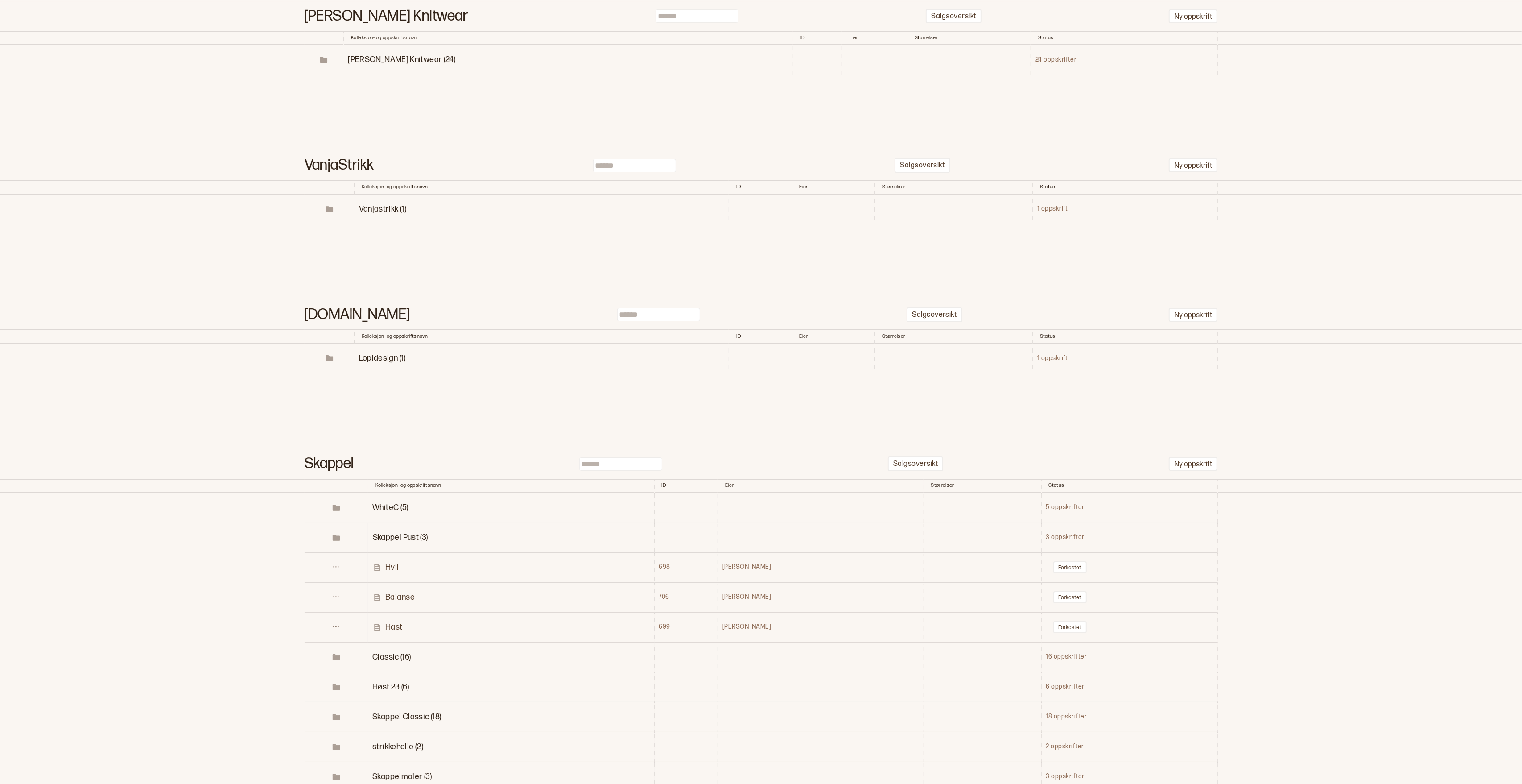
click at [415, 721] on span "Skappel Classic (18)" at bounding box center [406, 717] width 69 height 10
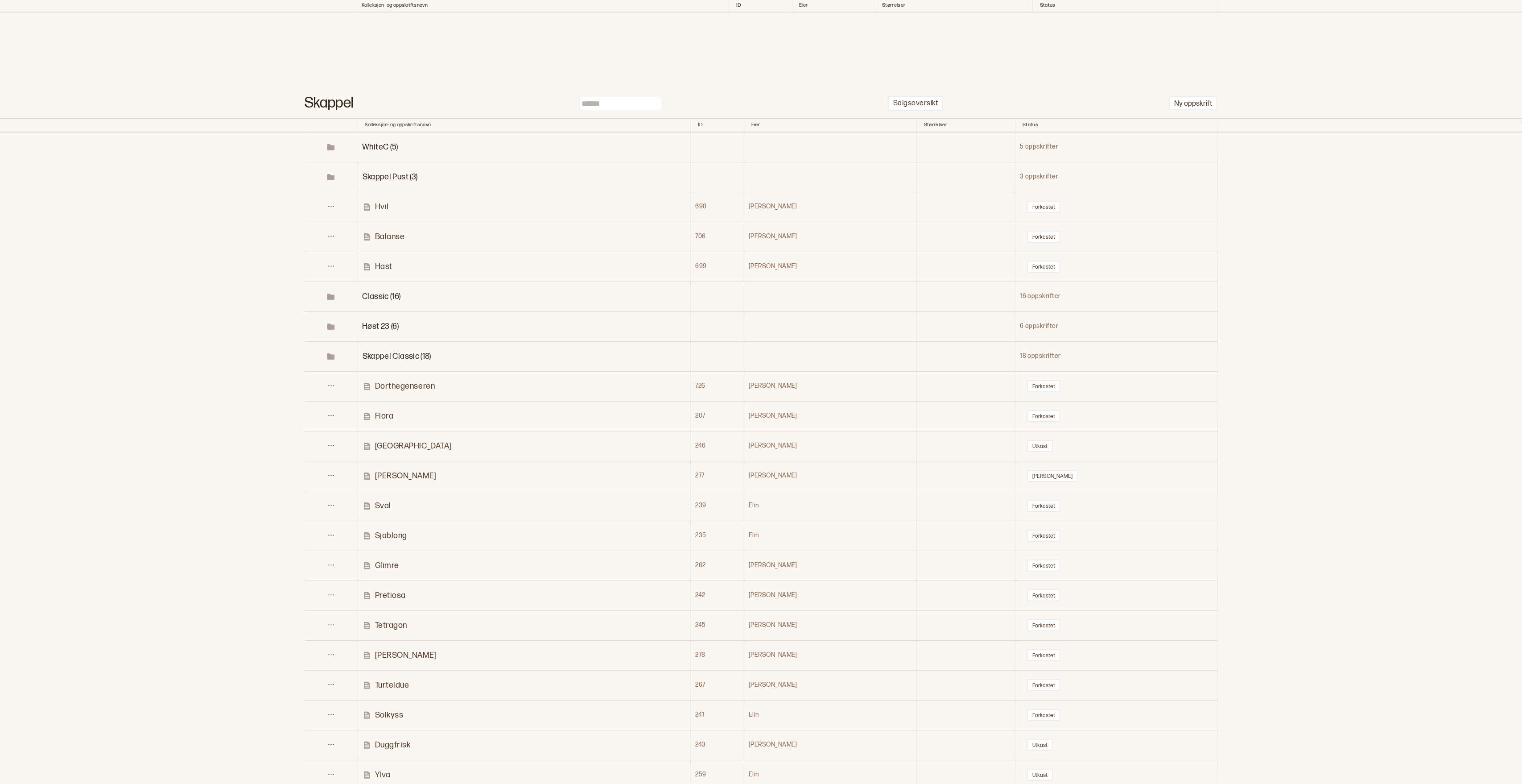
scroll to position [4606, 0]
click at [612, 107] on input at bounding box center [621, 99] width 83 height 14
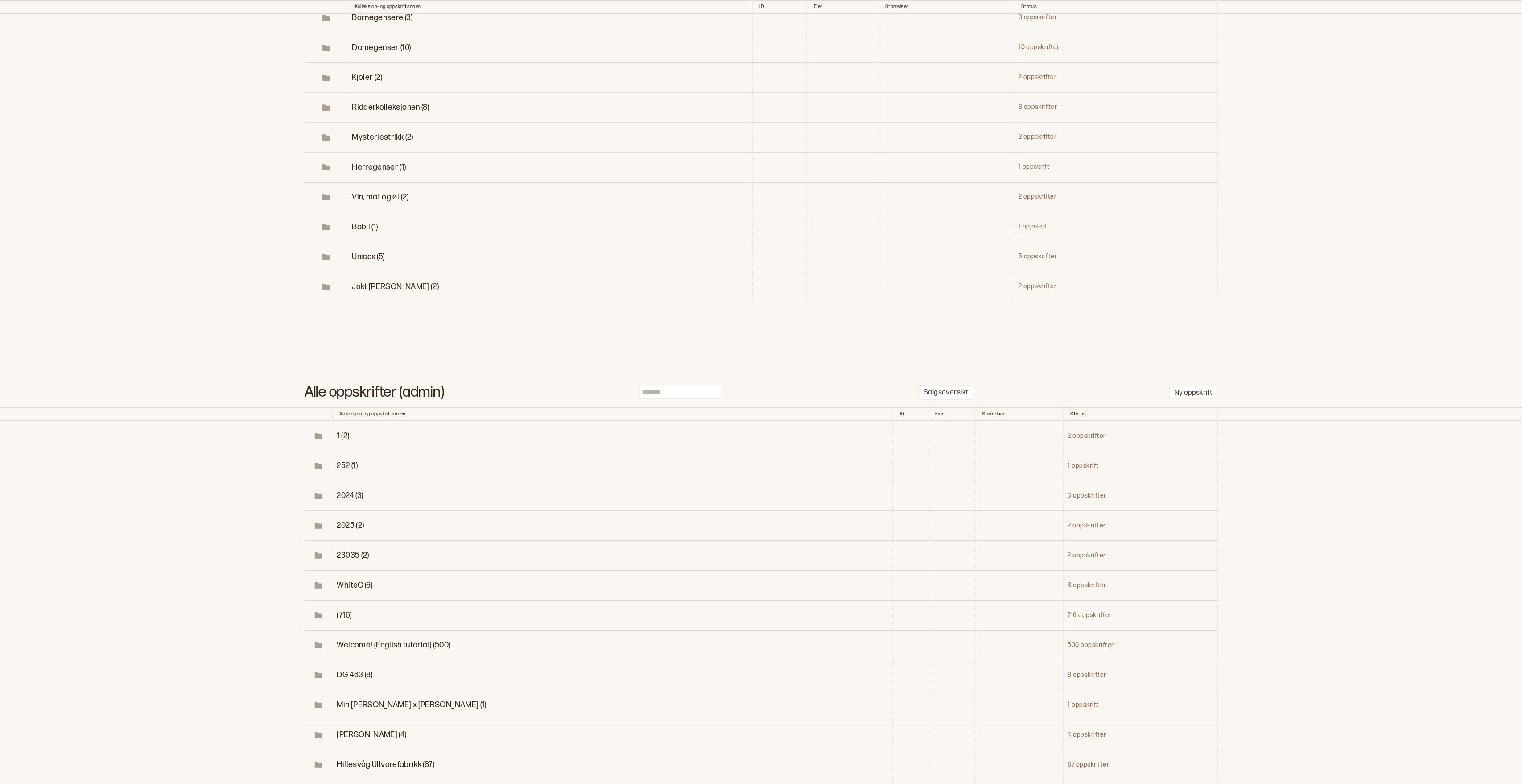
scroll to position [17834, 0]
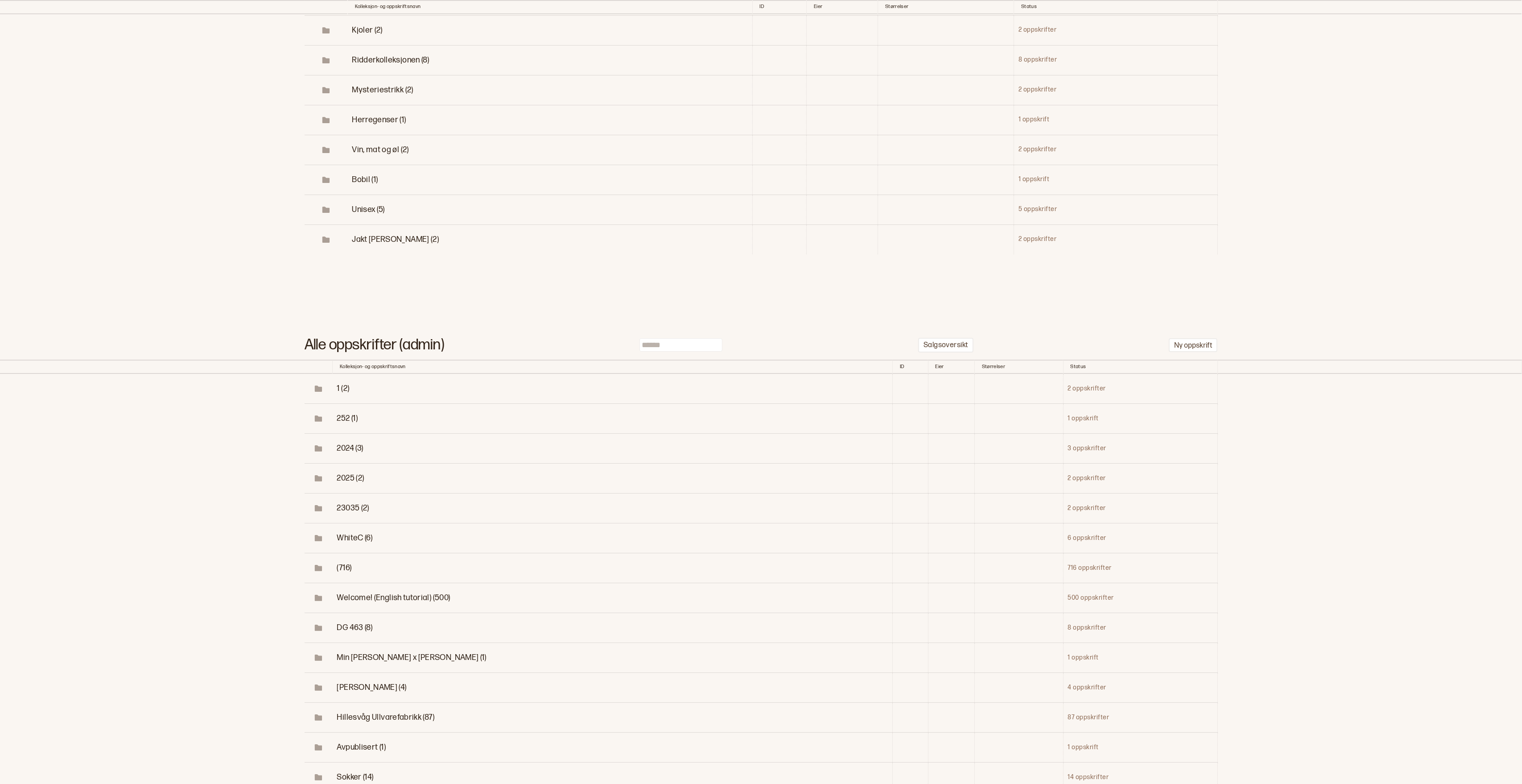
type input "***"
click at [676, 351] on input at bounding box center [681, 345] width 83 height 14
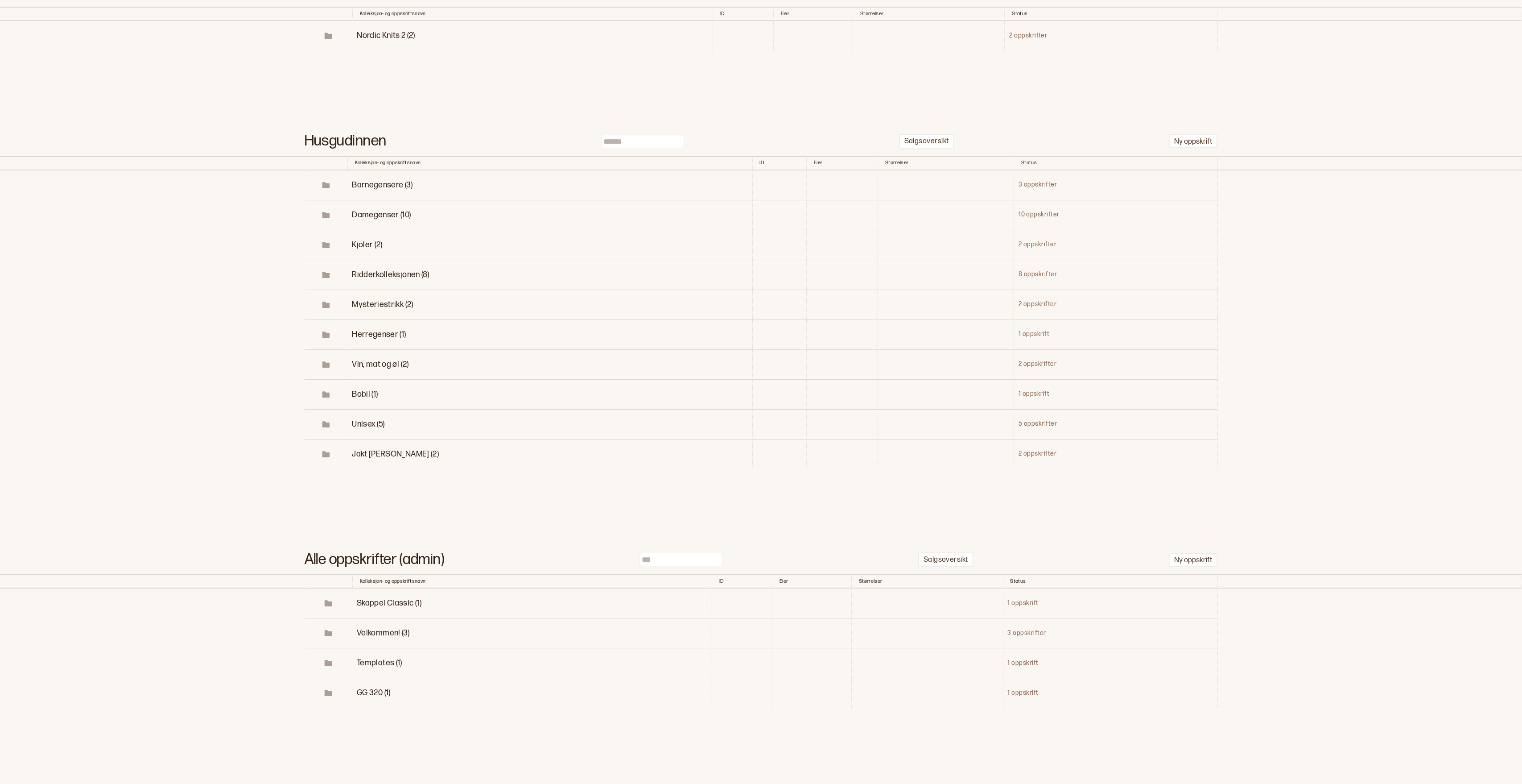
scroll to position [17675, 0]
type input "***"
click at [384, 603] on span "Skappel Classic (1)" at bounding box center [389, 603] width 65 height 10
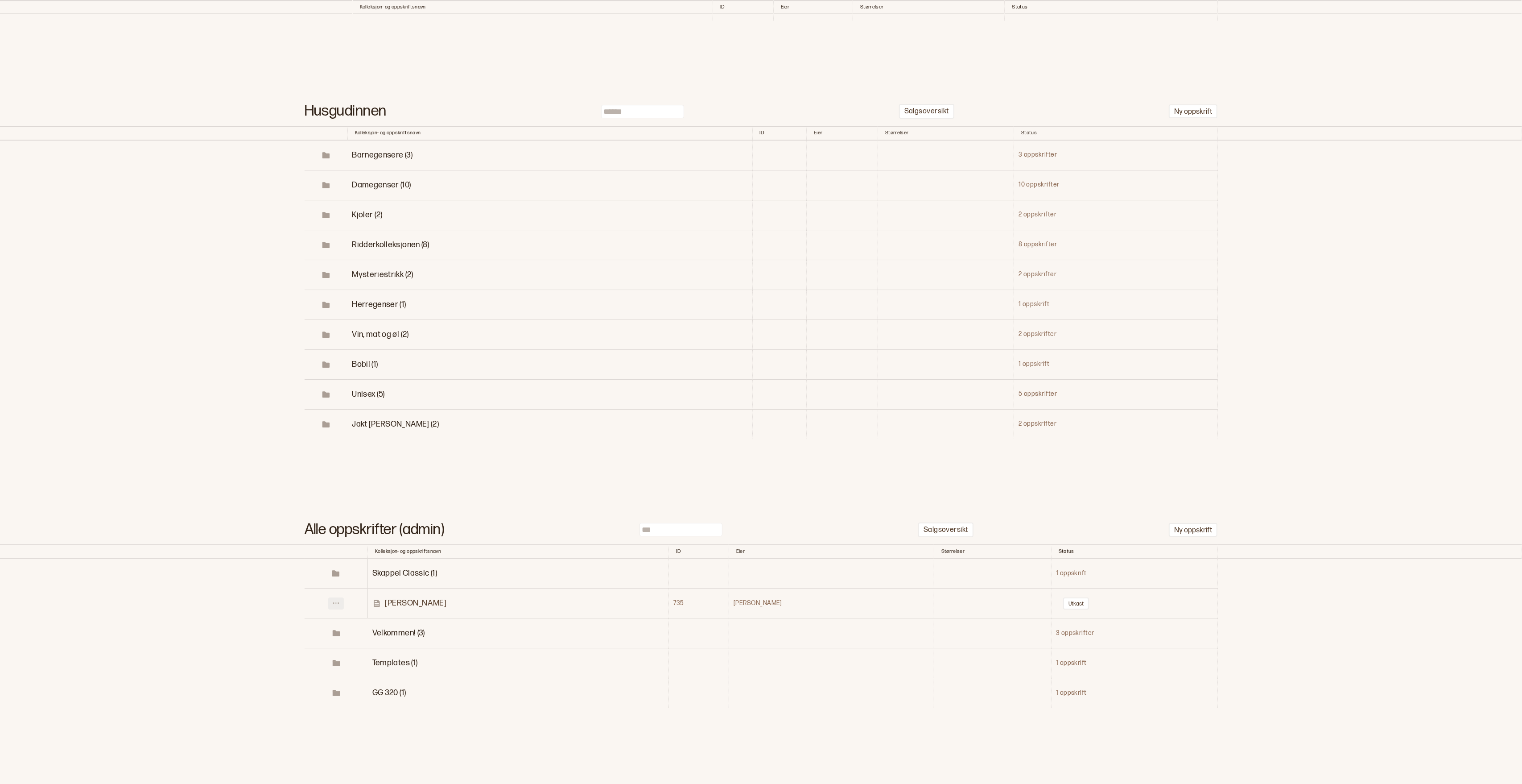
click at [338, 606] on icon at bounding box center [336, 602] width 6 height 6
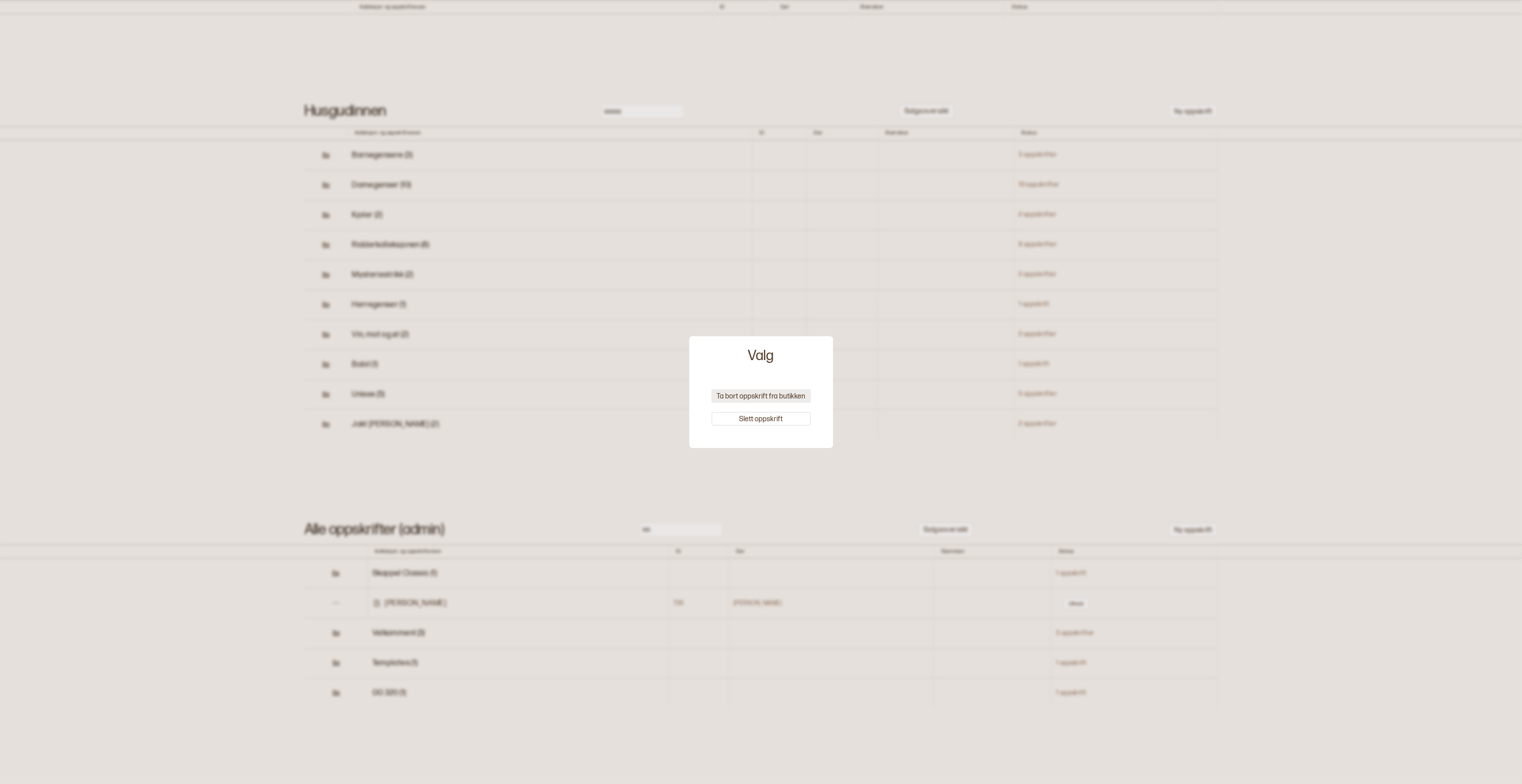
click at [776, 394] on button "Ta bort oppskrift fra butikken" at bounding box center [761, 396] width 99 height 14
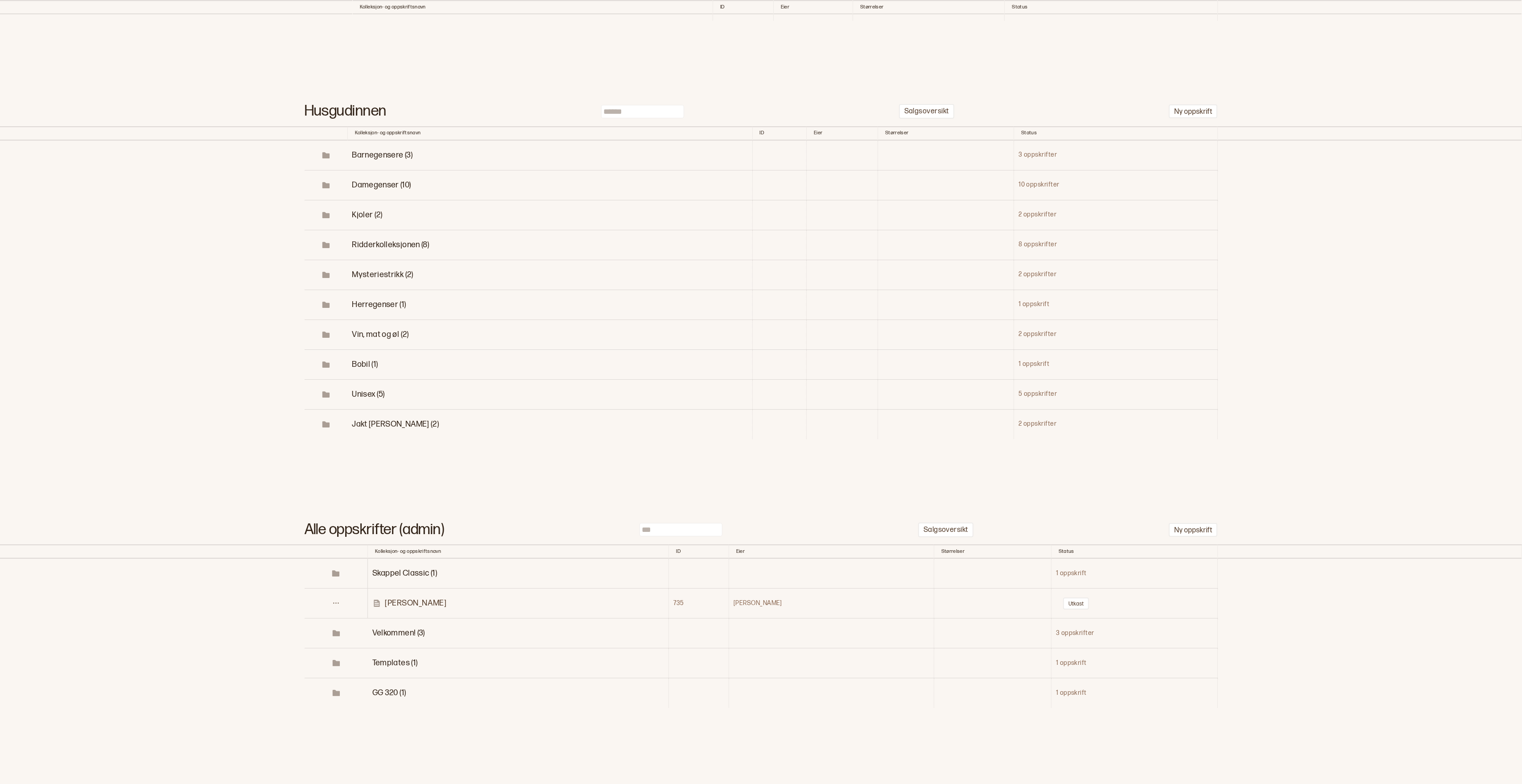
scroll to position [17681, 0]
